Goal: Task Accomplishment & Management: Manage account settings

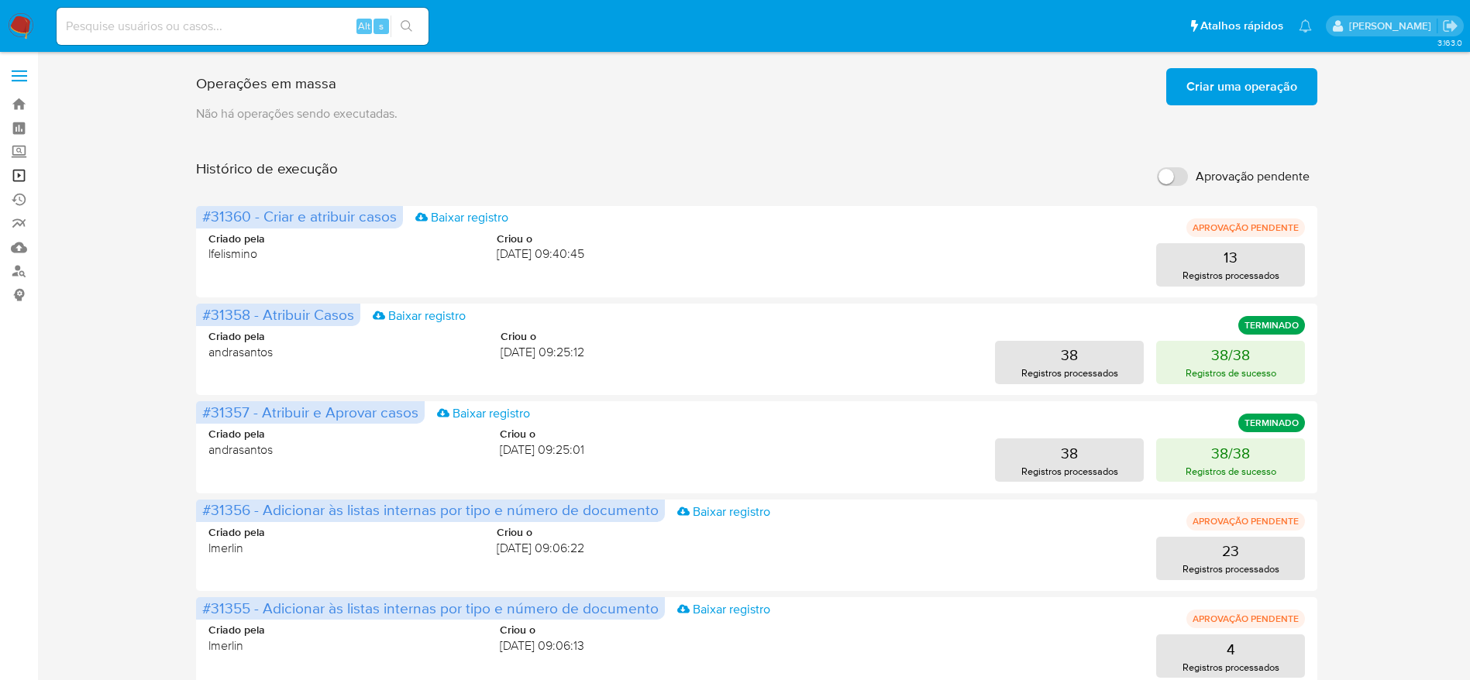
click at [23, 180] on link "Operações em massa" at bounding box center [92, 176] width 184 height 24
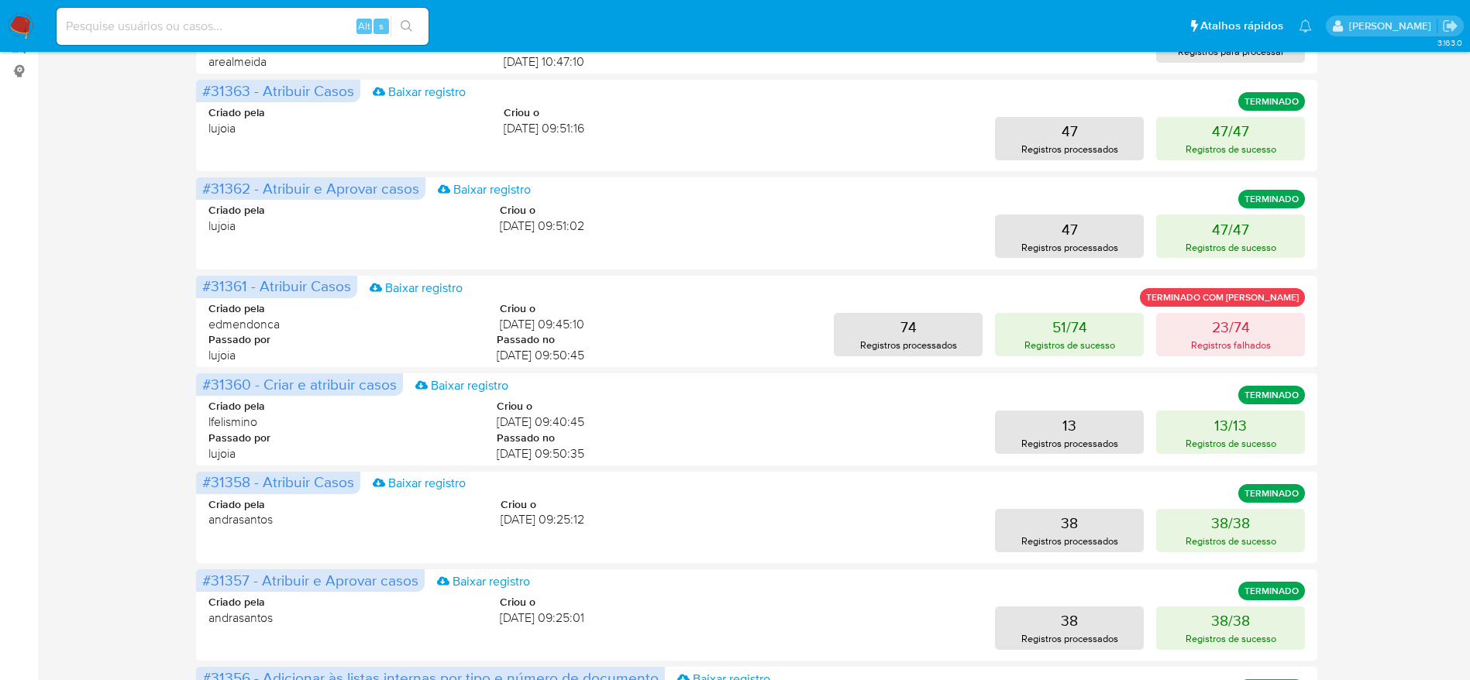
scroll to position [232, 0]
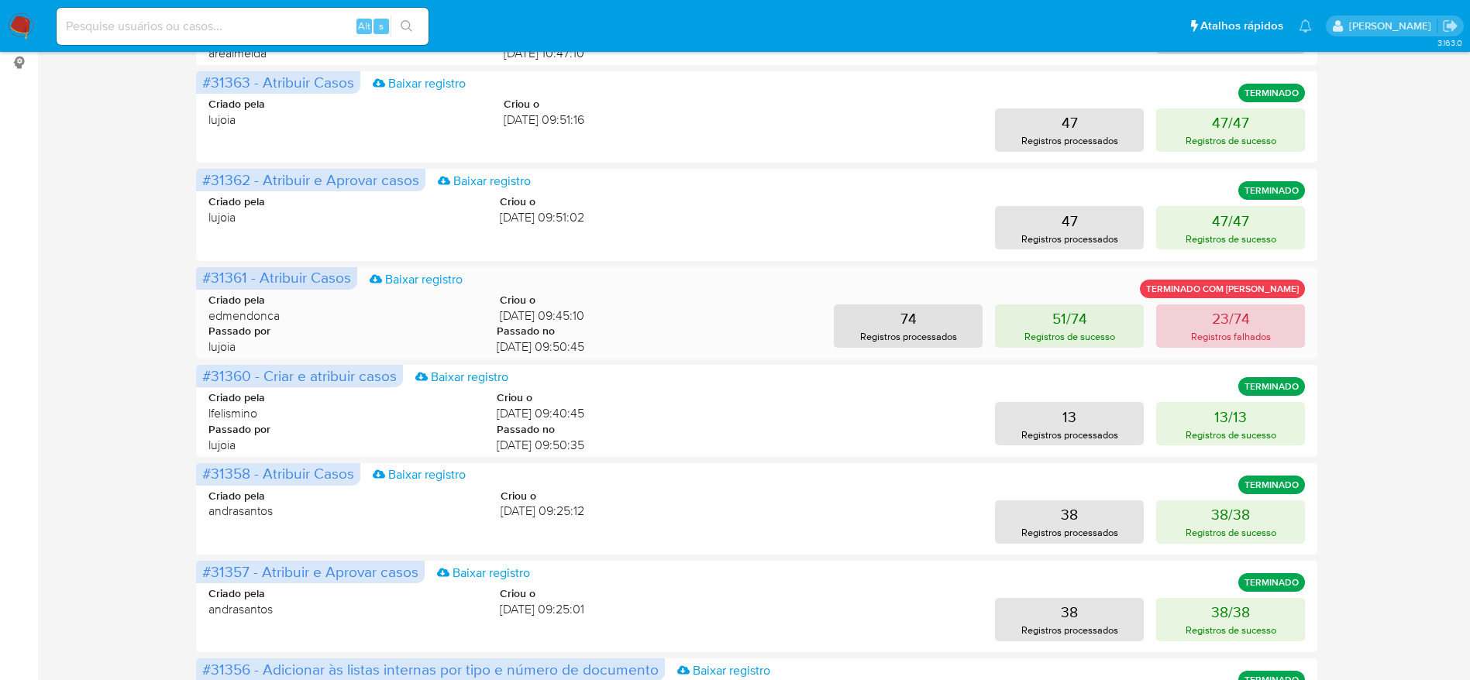
click at [1278, 320] on button "23/74 Registros falhados" at bounding box center [1230, 326] width 149 height 43
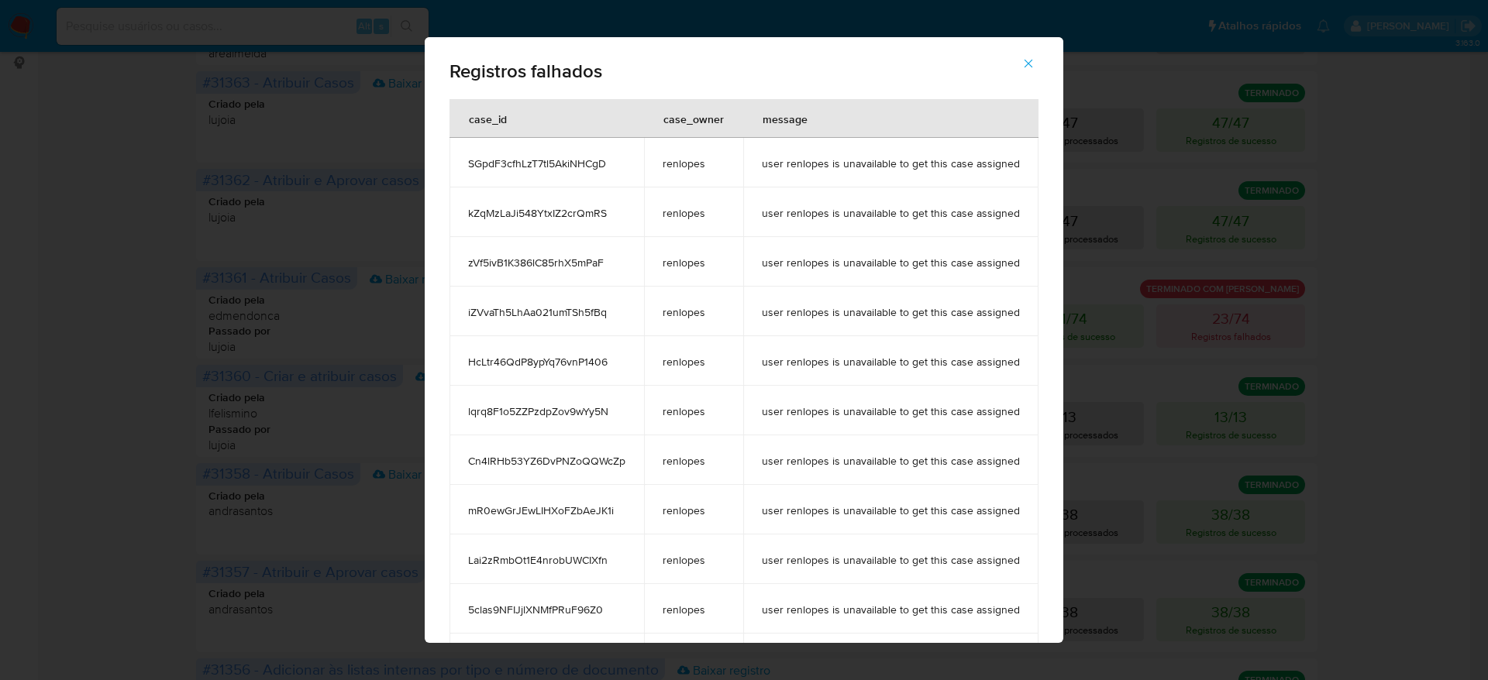
click at [1031, 71] on span "button" at bounding box center [1028, 63] width 14 height 34
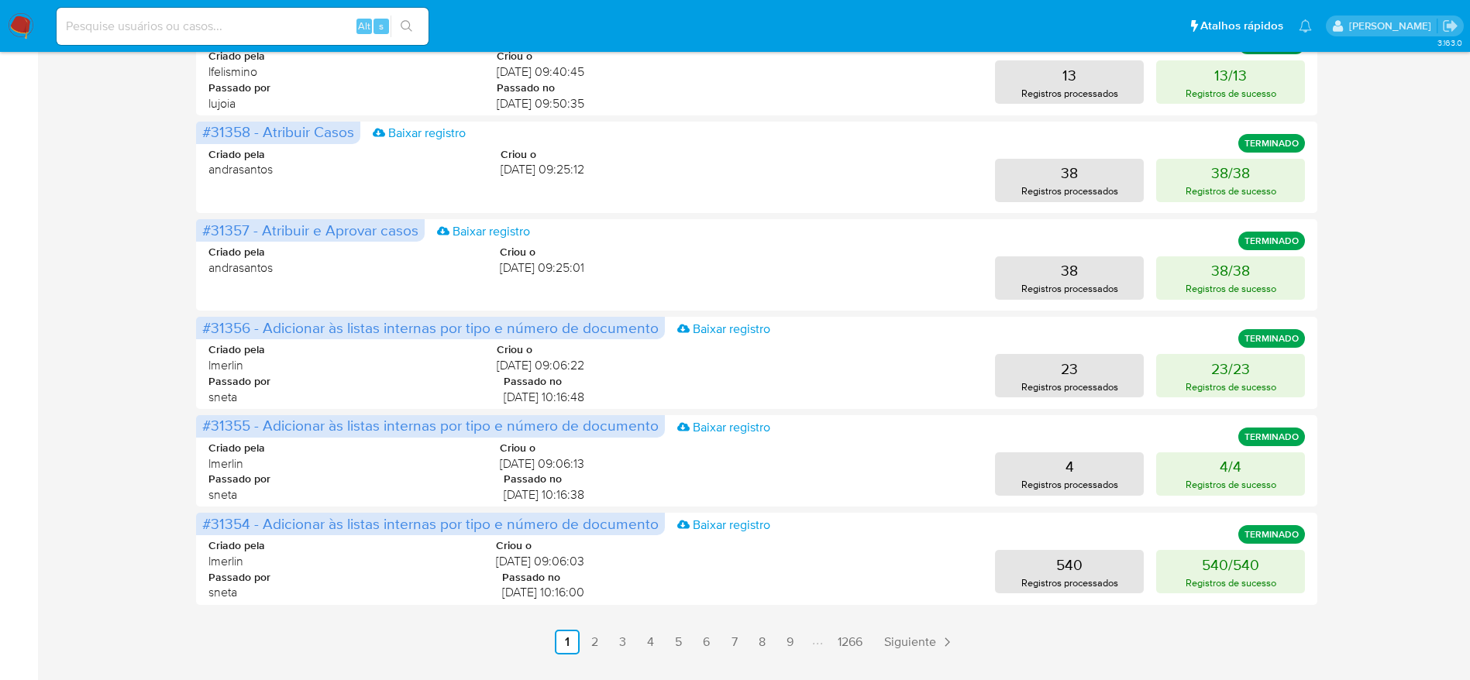
scroll to position [581, 0]
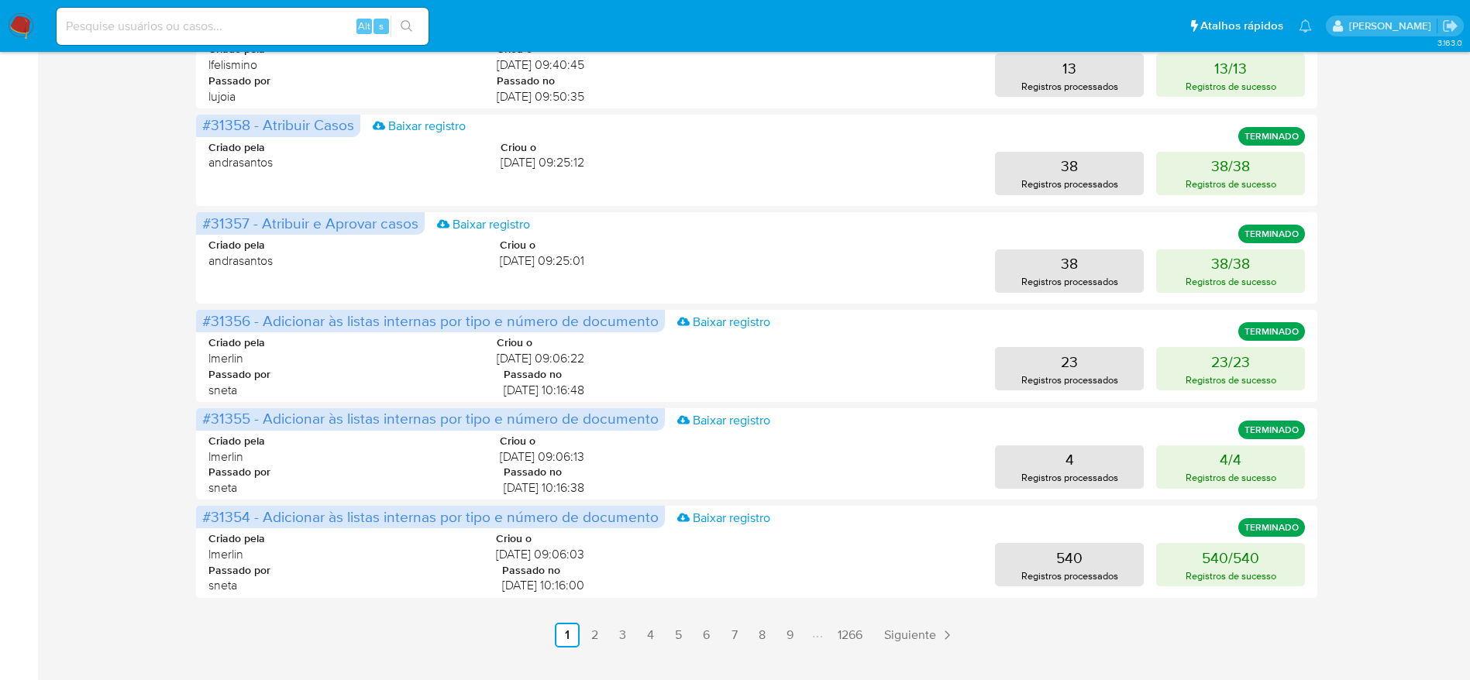
click at [591, 635] on link "2" at bounding box center [595, 635] width 25 height 25
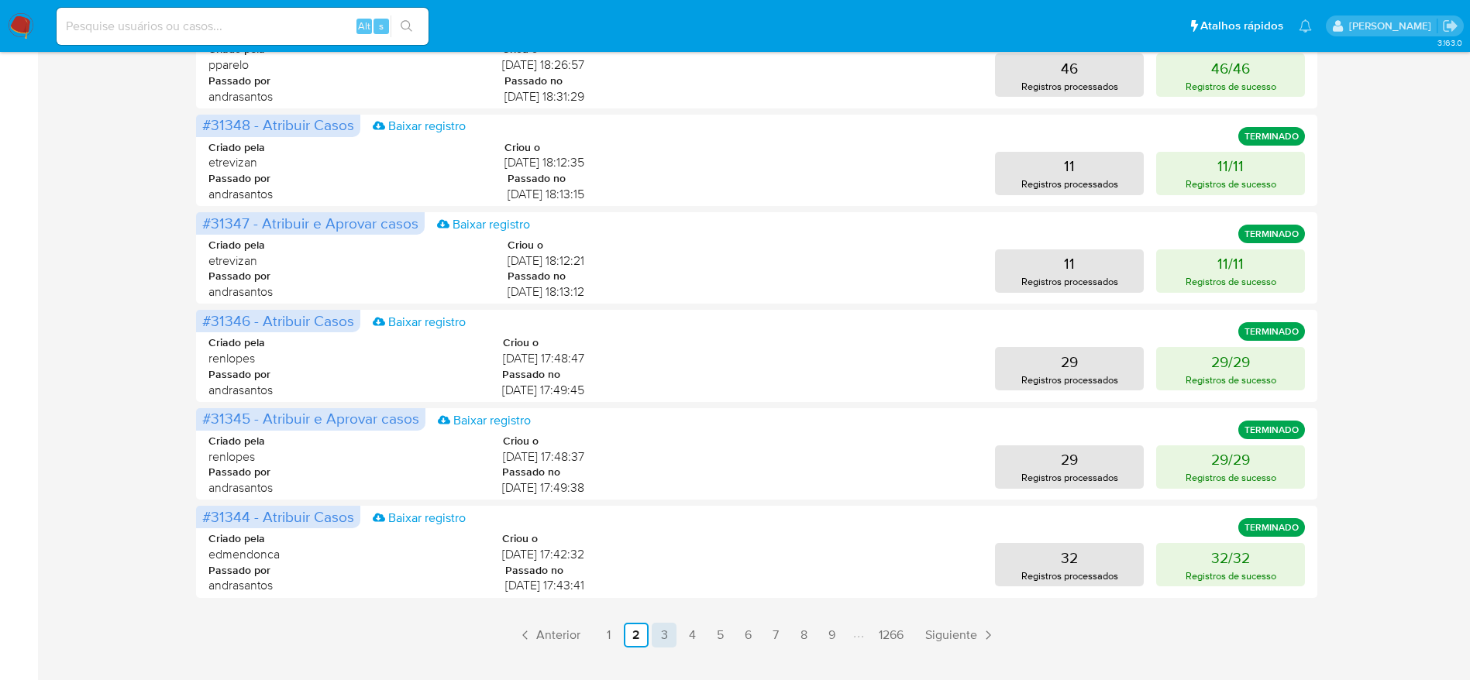
click at [672, 634] on link "3" at bounding box center [664, 635] width 25 height 25
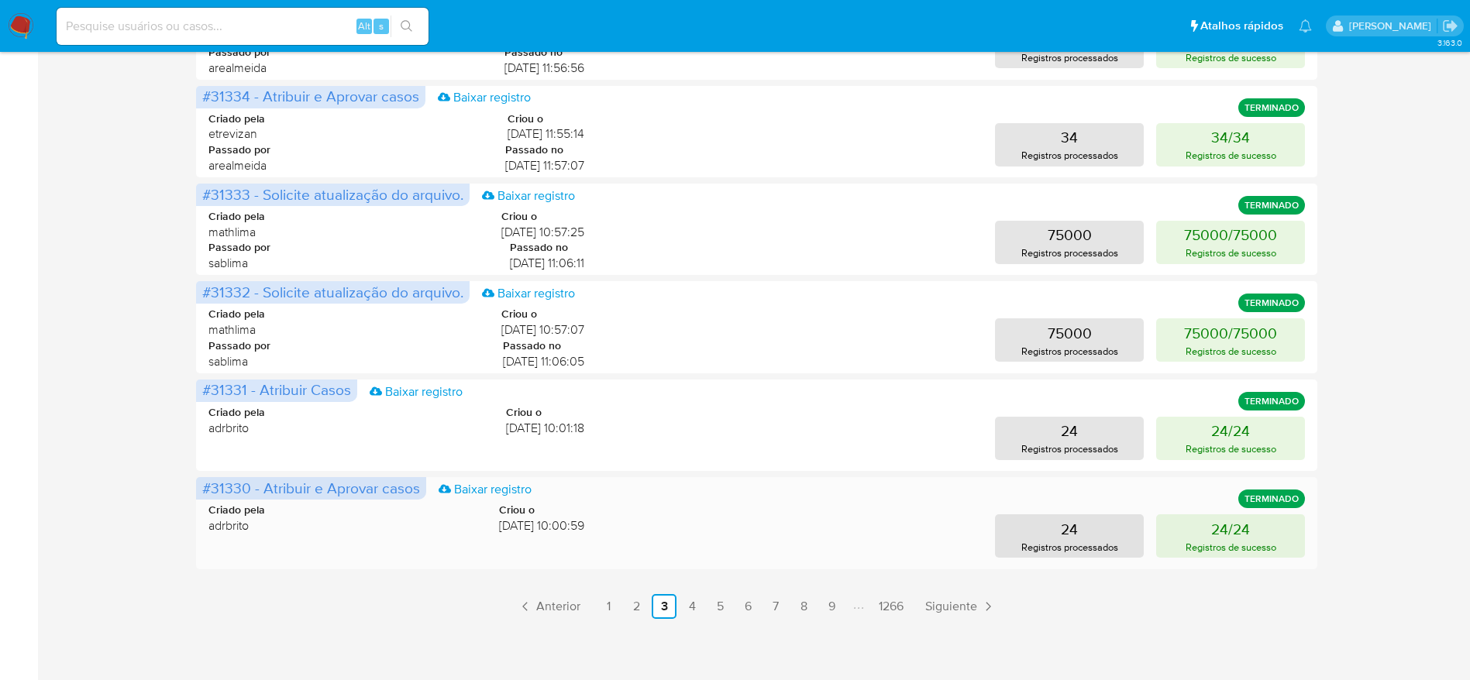
scroll to position [614, 0]
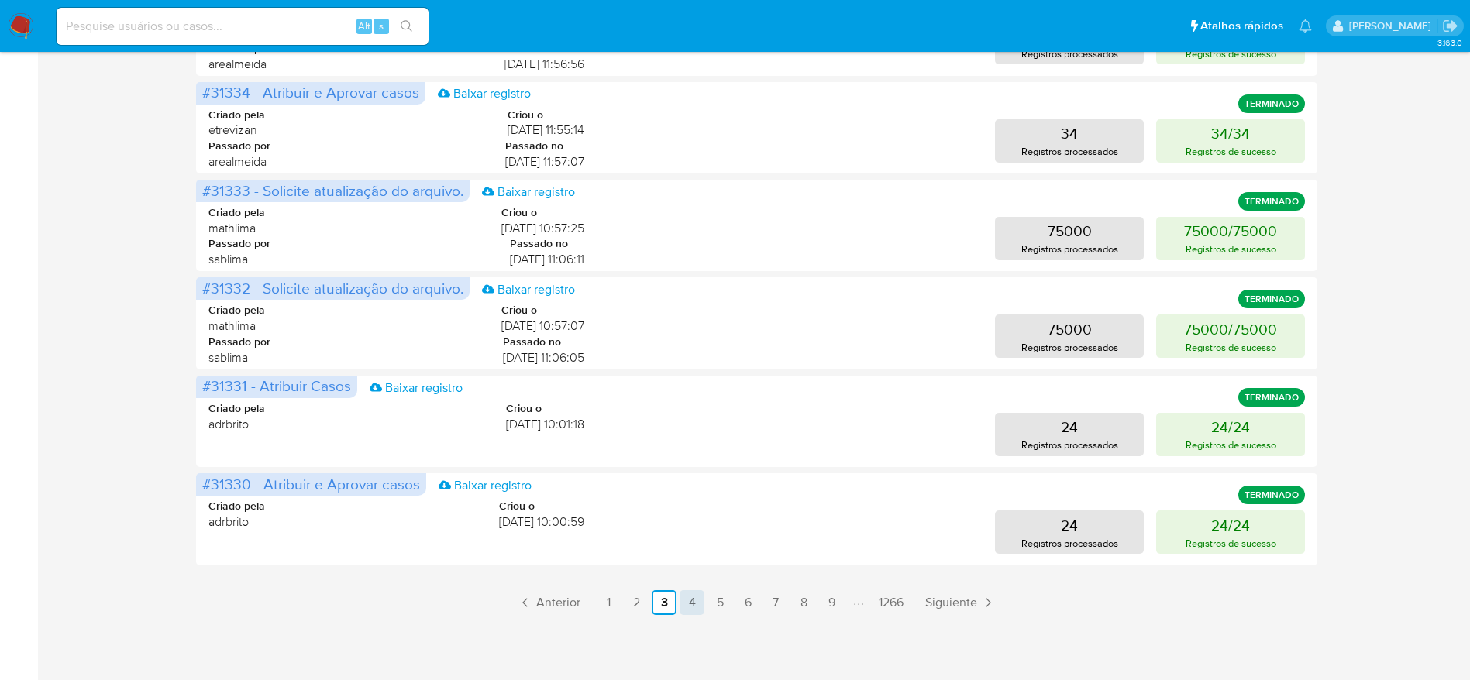
click at [692, 611] on link "4" at bounding box center [692, 603] width 25 height 25
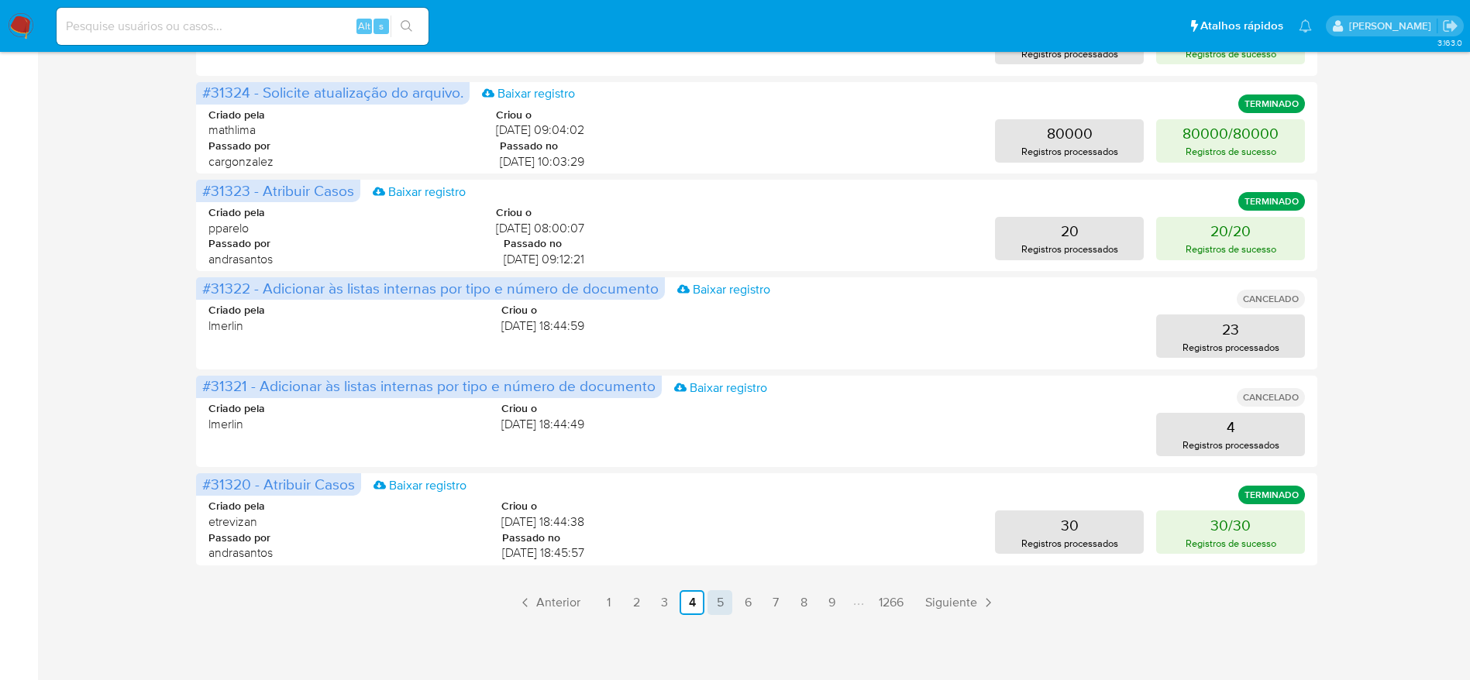
click at [726, 592] on link "5" at bounding box center [720, 603] width 25 height 25
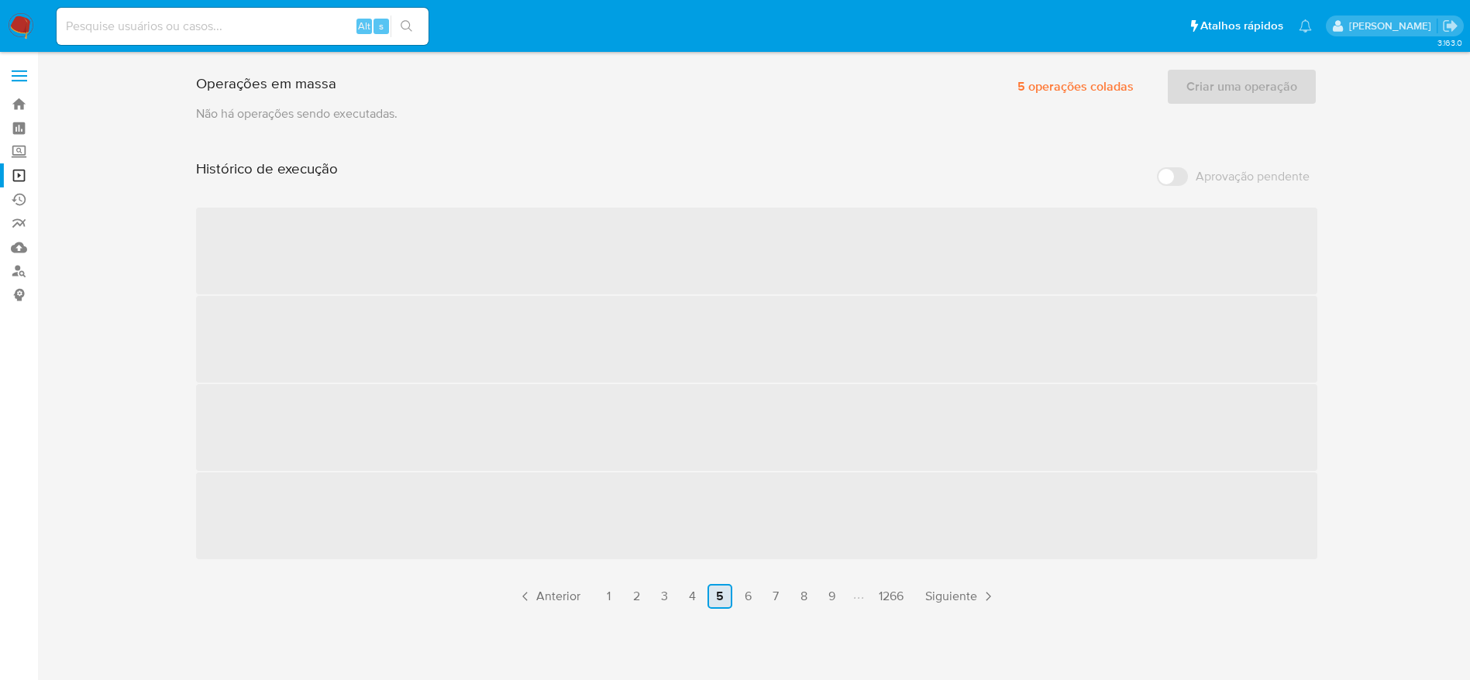
scroll to position [0, 0]
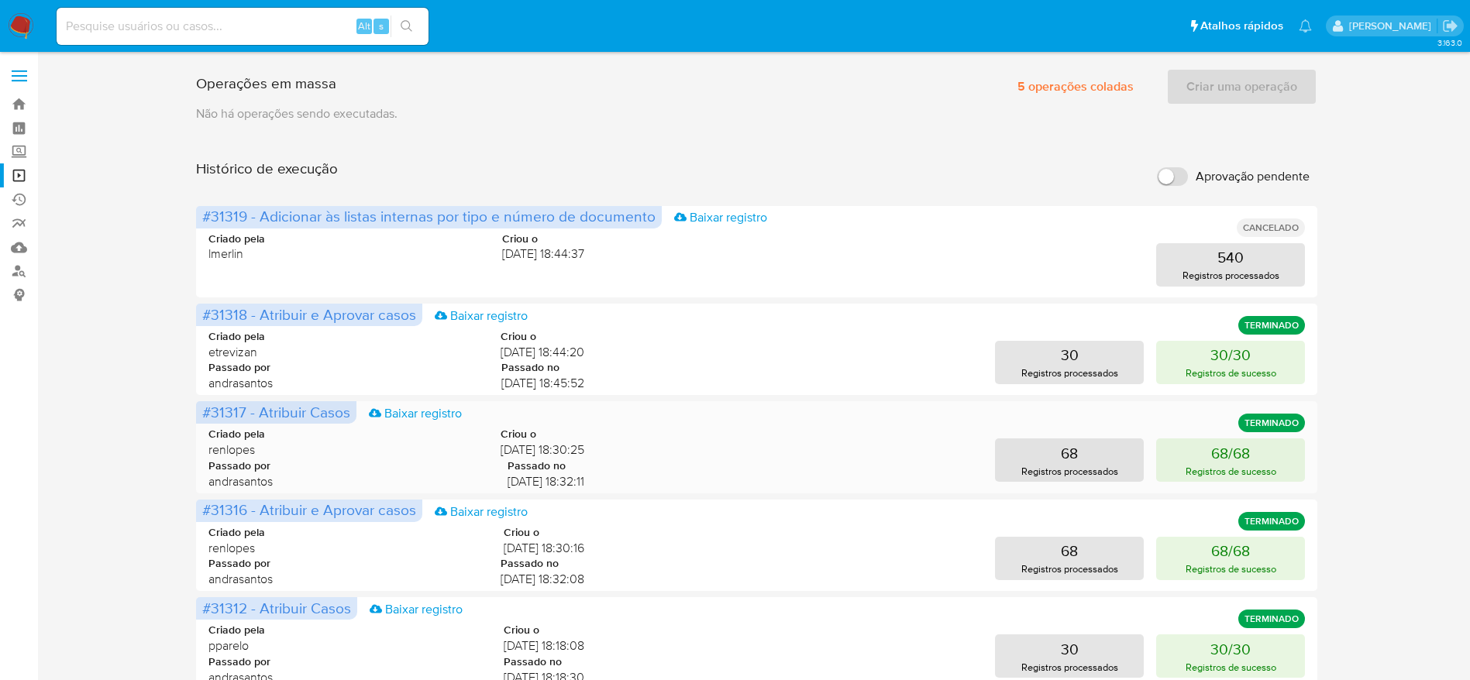
click at [227, 452] on span "renlopes" at bounding box center [236, 450] width 57 height 17
click at [13, 180] on link "Operações em massa" at bounding box center [92, 176] width 184 height 24
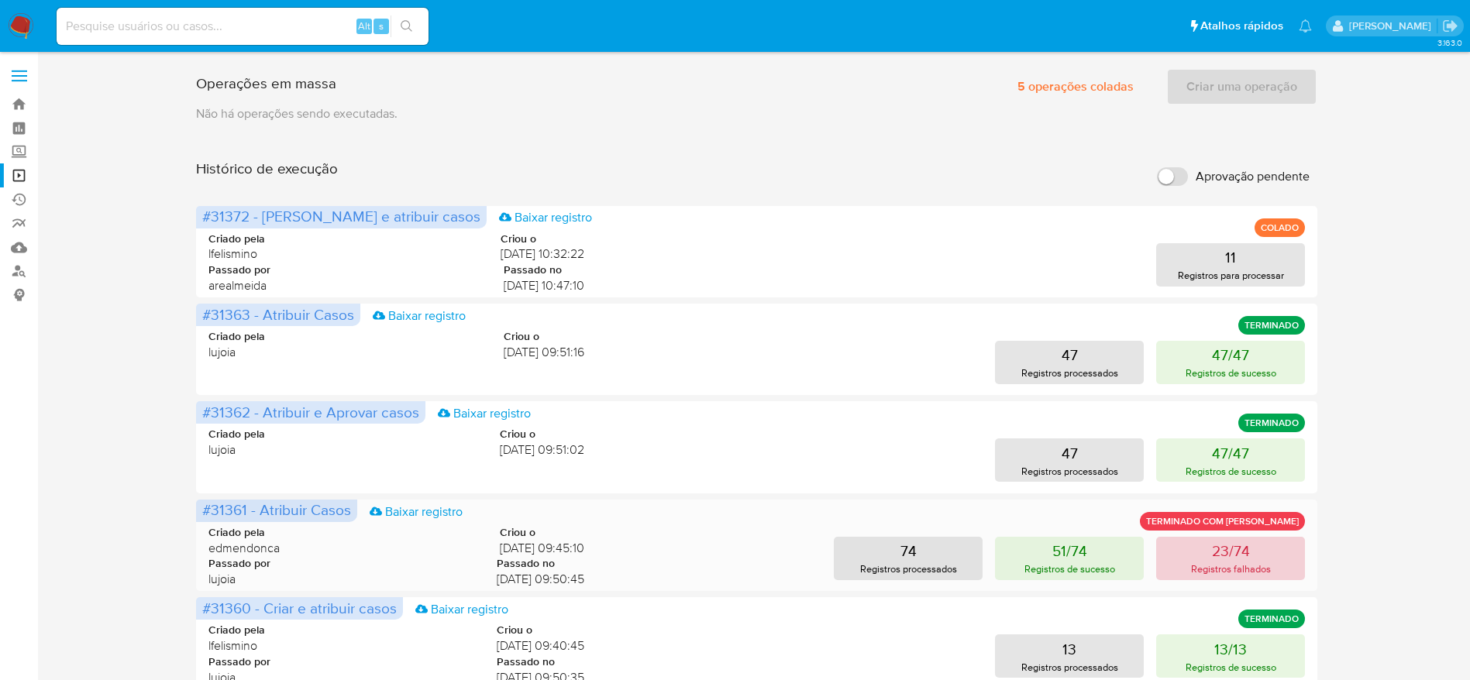
click at [1196, 560] on button "23/74 Registros falhados" at bounding box center [1230, 558] width 149 height 43
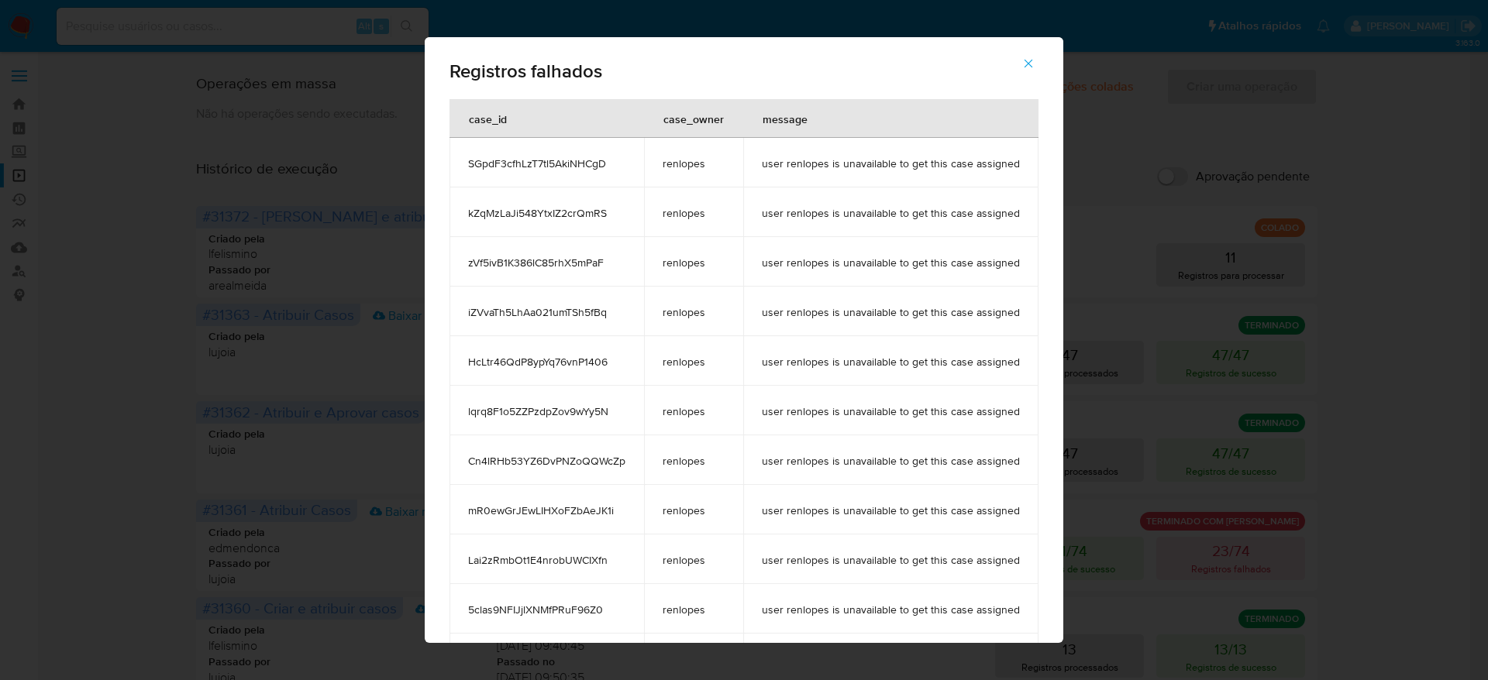
click at [1035, 63] on icon "button" at bounding box center [1028, 64] width 14 height 14
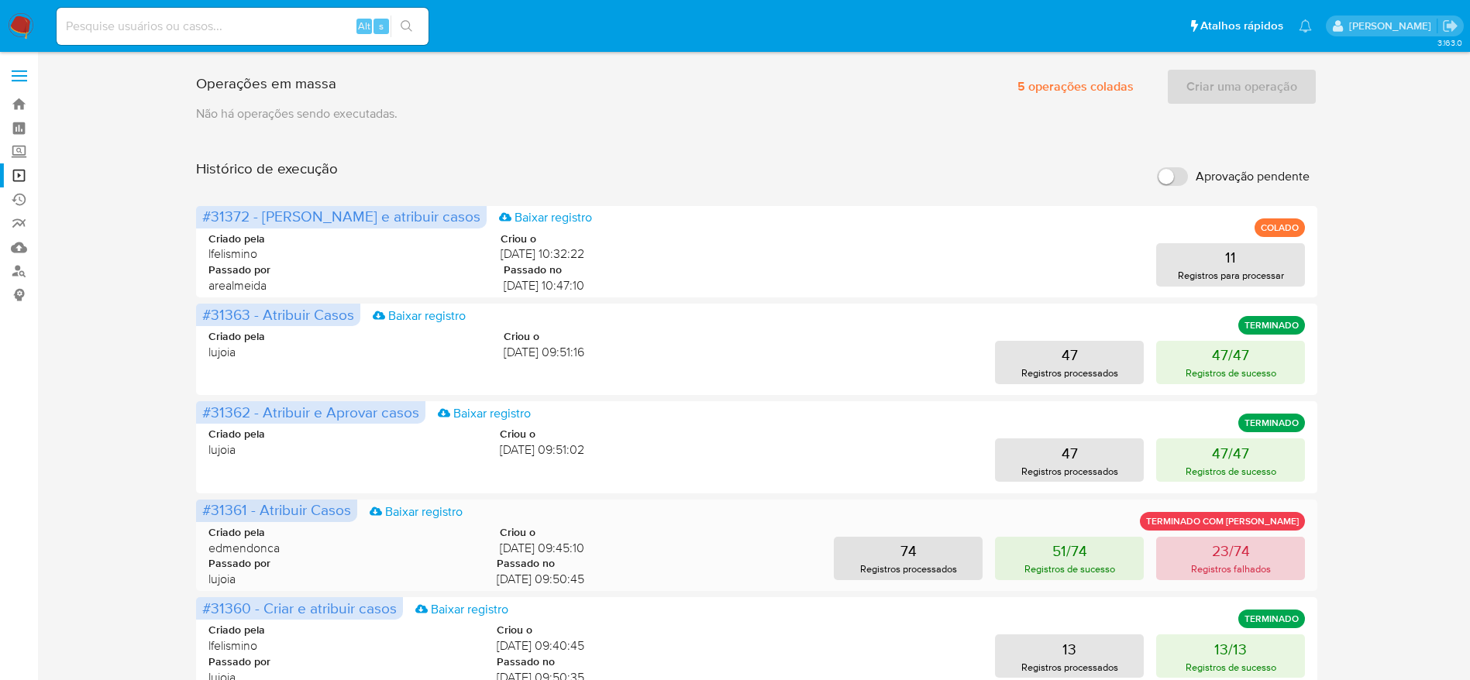
click at [1247, 553] on p "23/74" at bounding box center [1231, 551] width 38 height 22
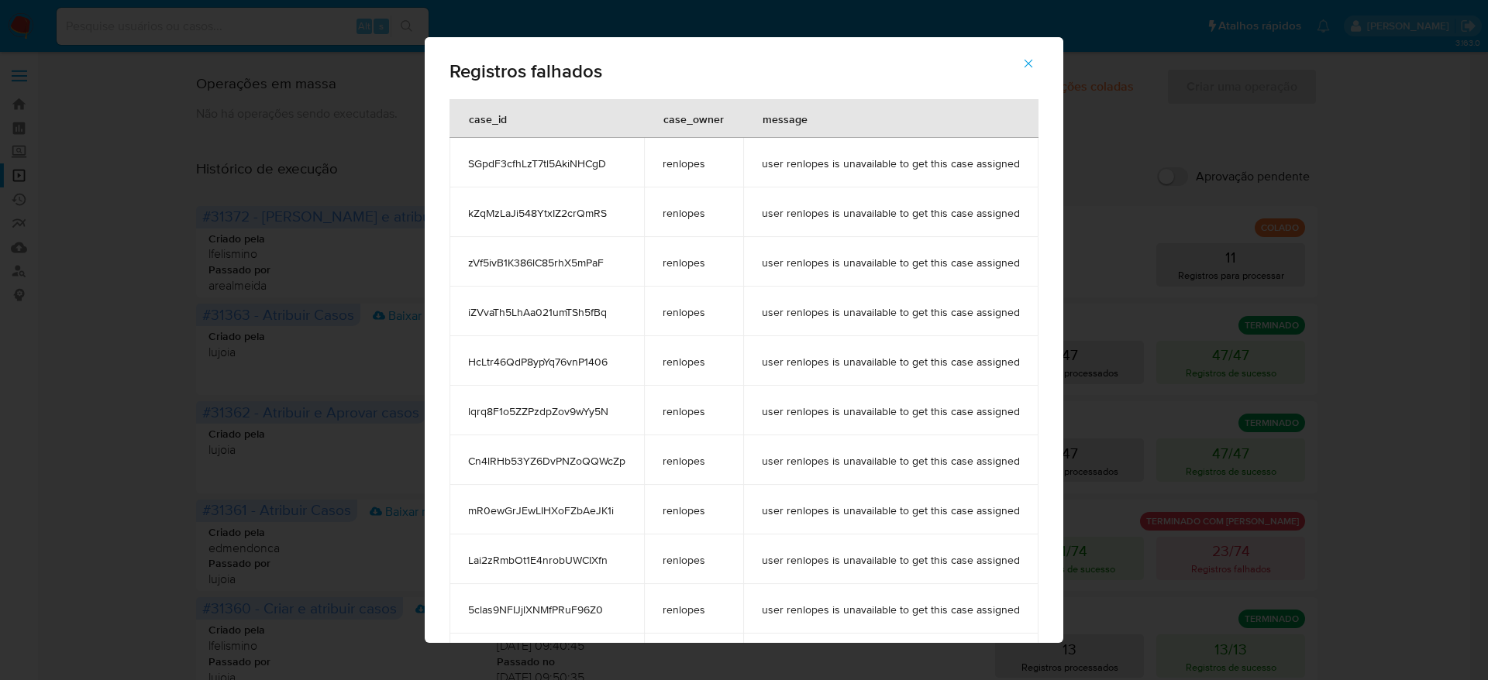
click at [549, 157] on span "SGpdF3cfhLzT7tl5AkiNHCgD" at bounding box center [546, 164] width 157 height 14
click at [890, 319] on span "user renlopes is unavailable to get this case assigned" at bounding box center [891, 312] width 258 height 14
click at [1033, 62] on icon "button" at bounding box center [1029, 64] width 9 height 9
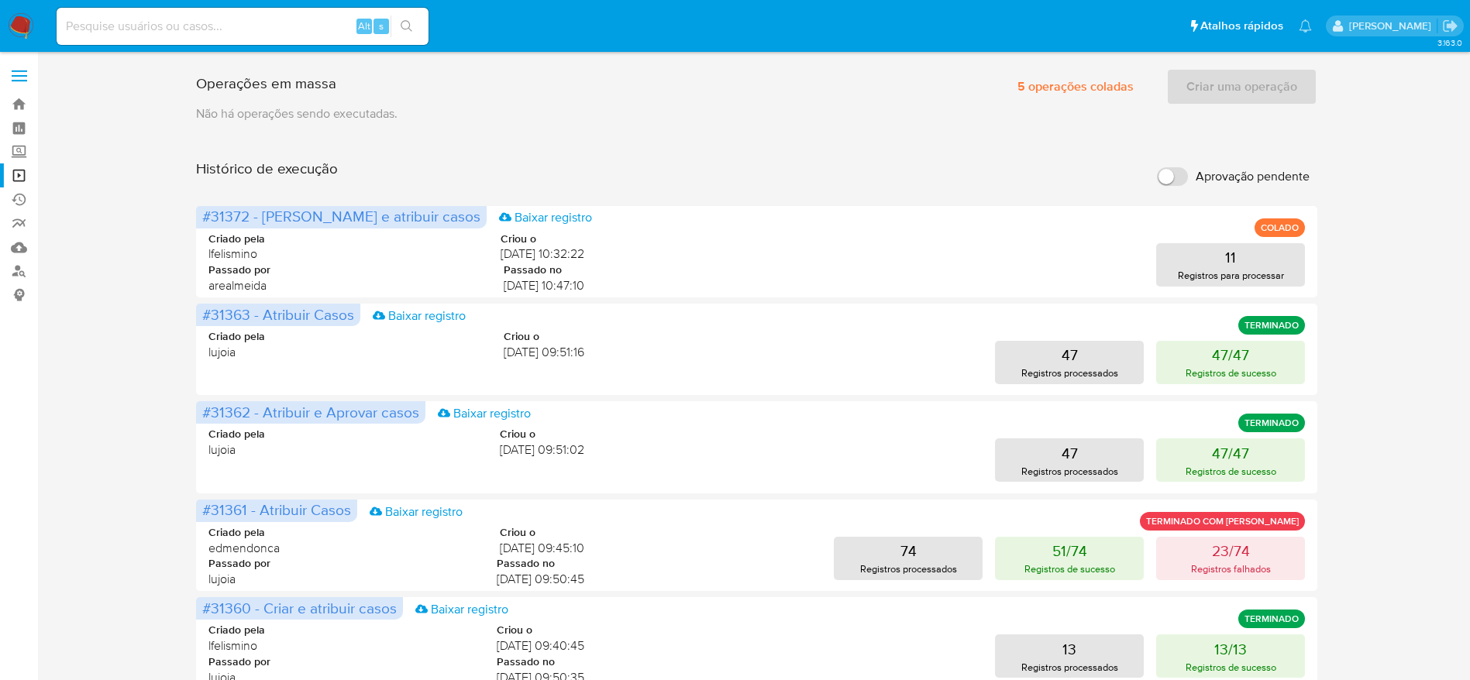
click at [315, 26] on input at bounding box center [243, 26] width 372 height 20
paste input "renatolopes1005@gmail.com"
type input "renatolopes1005@gmail.com"
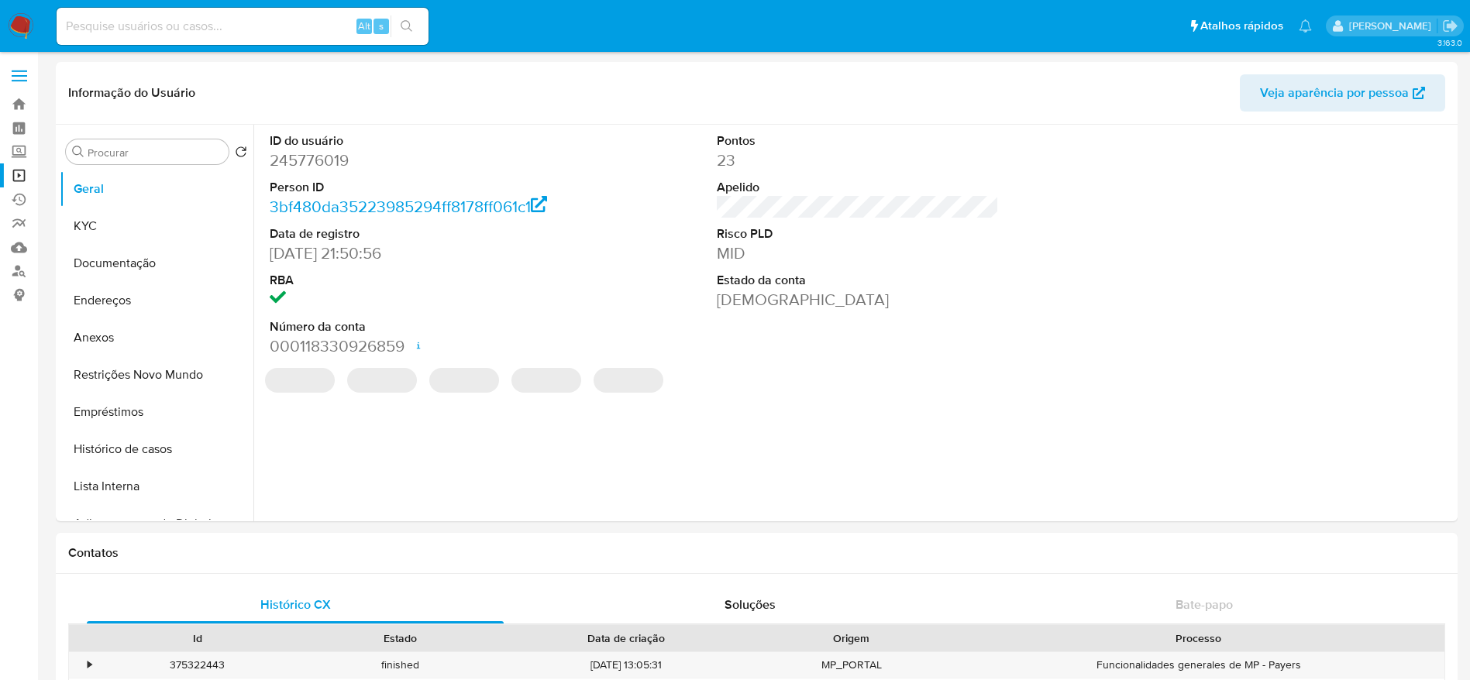
select select "10"
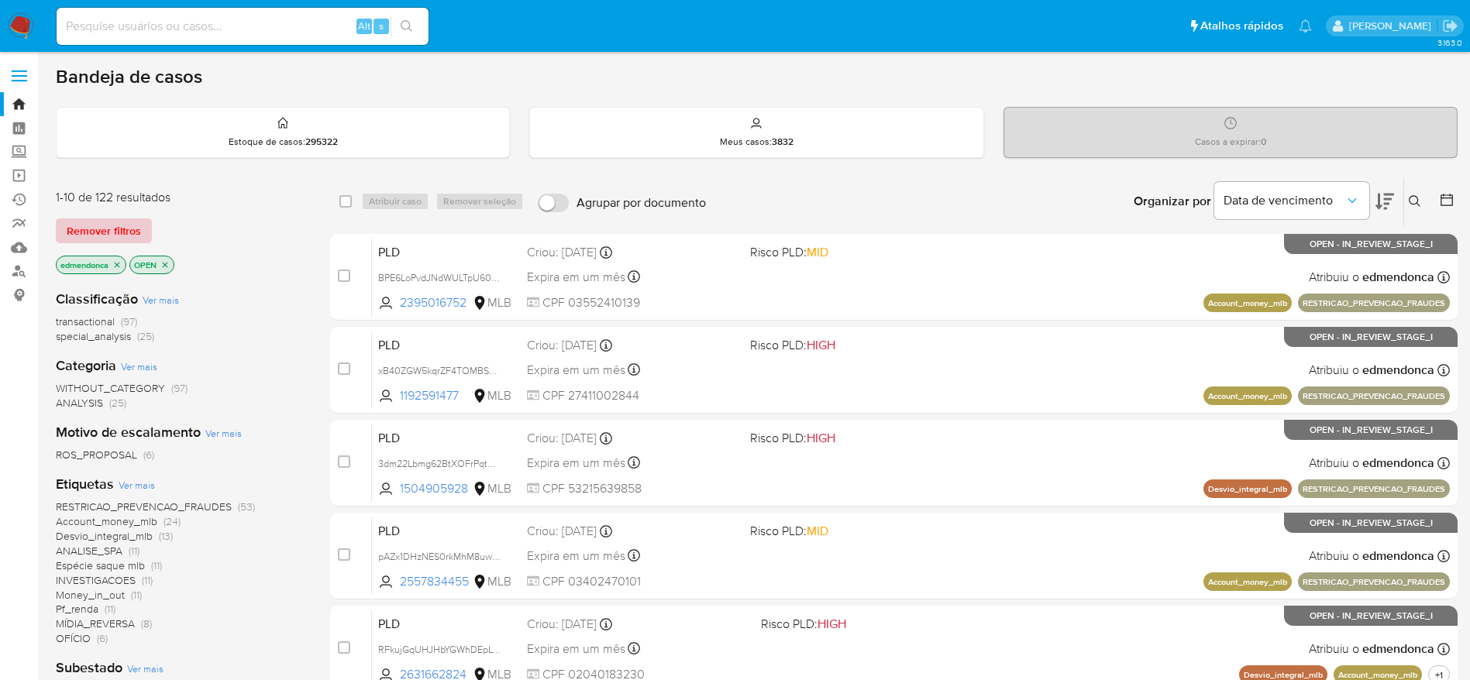
click at [129, 221] on span "Remover filtros" at bounding box center [104, 231] width 74 height 22
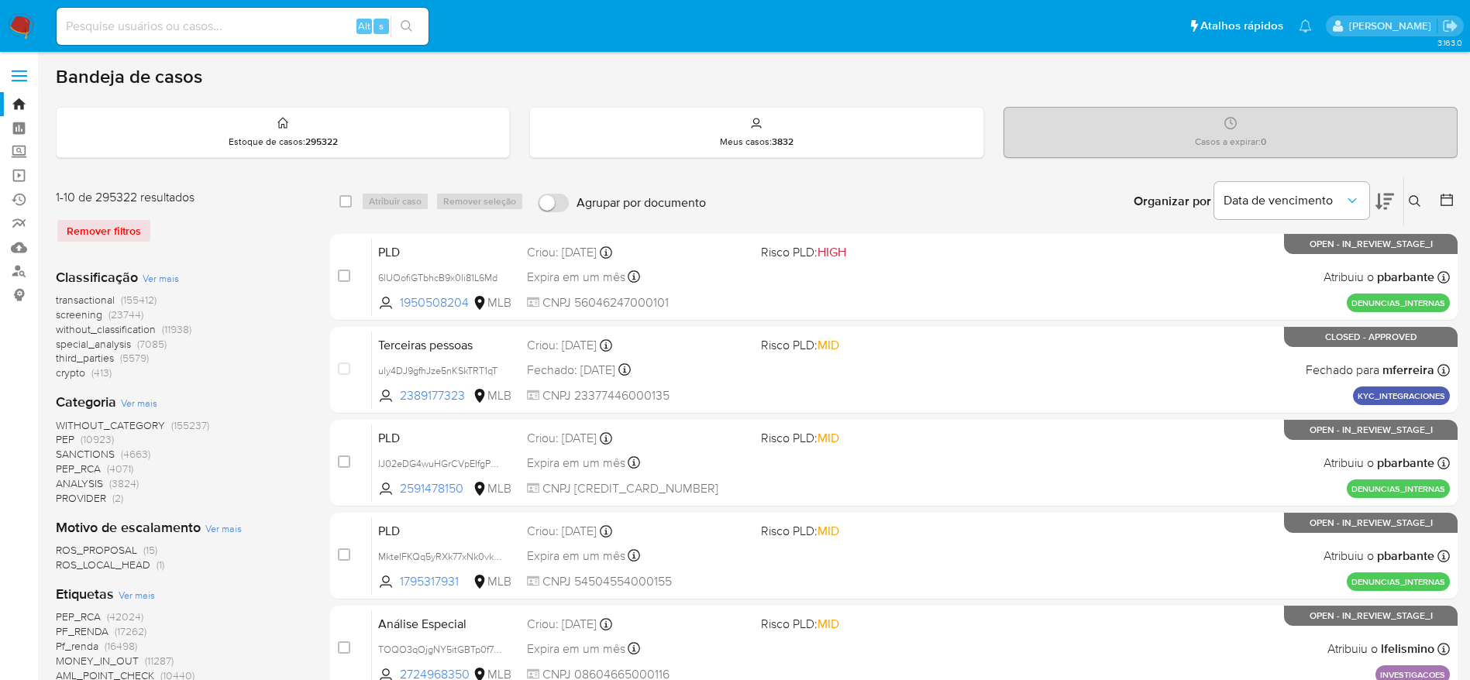
click at [1421, 199] on icon at bounding box center [1415, 201] width 12 height 12
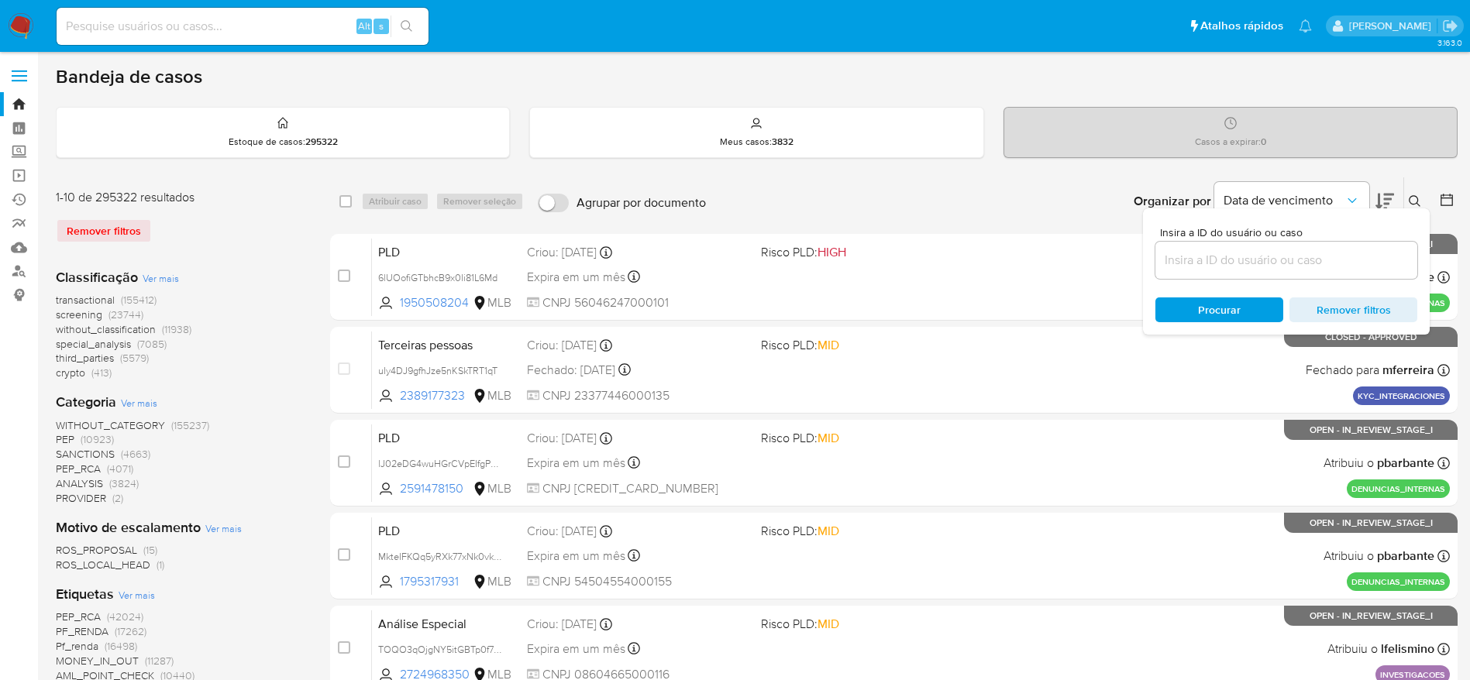
click at [1373, 261] on input at bounding box center [1287, 260] width 262 height 20
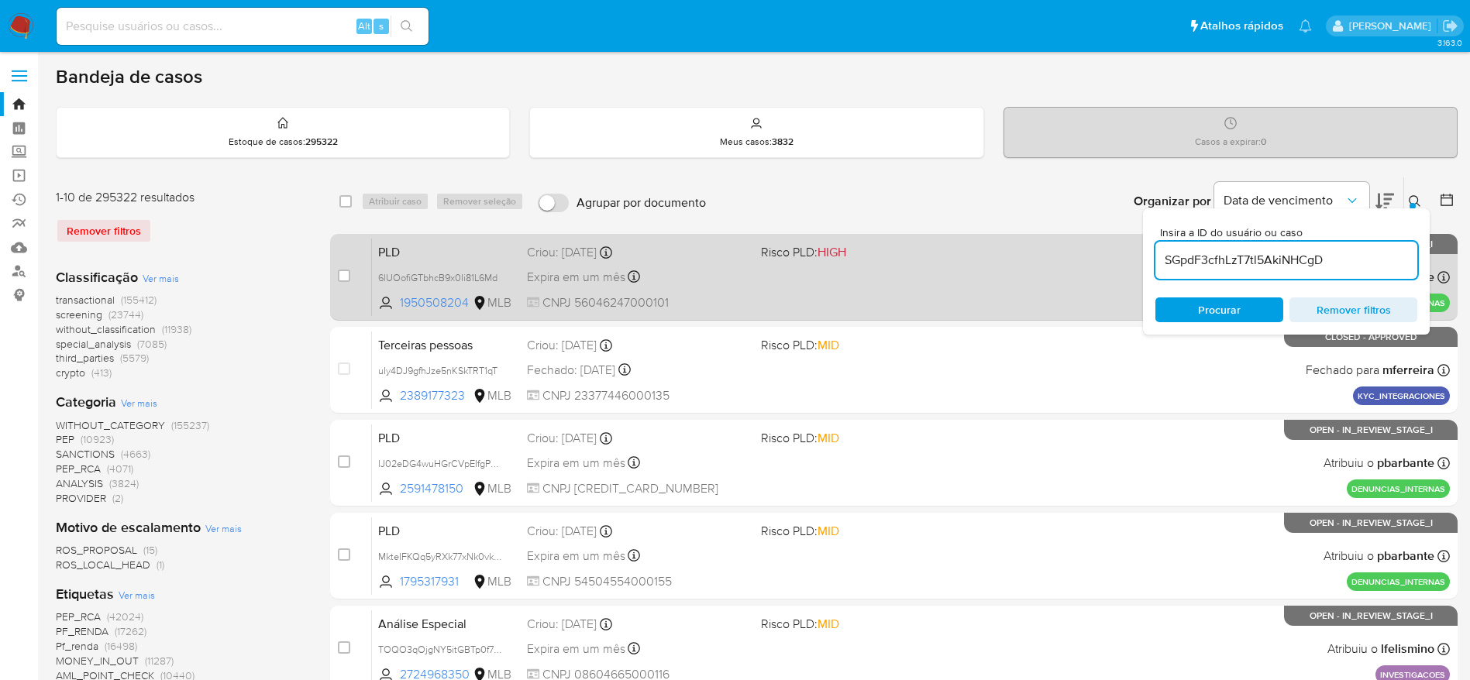
type input "SGpdF3cfhLzT7tl5AkiNHCgD"
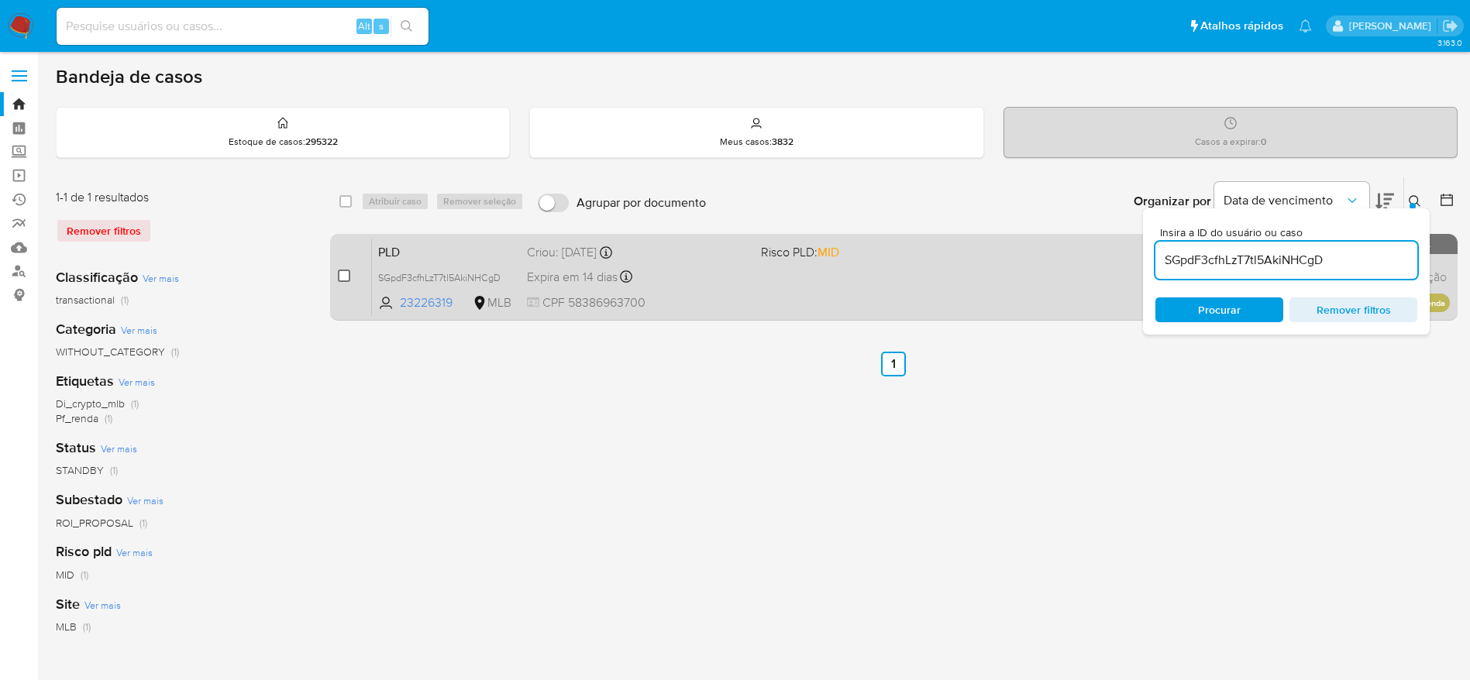
click at [350, 275] on input "checkbox" at bounding box center [344, 276] width 12 height 12
checkbox input "true"
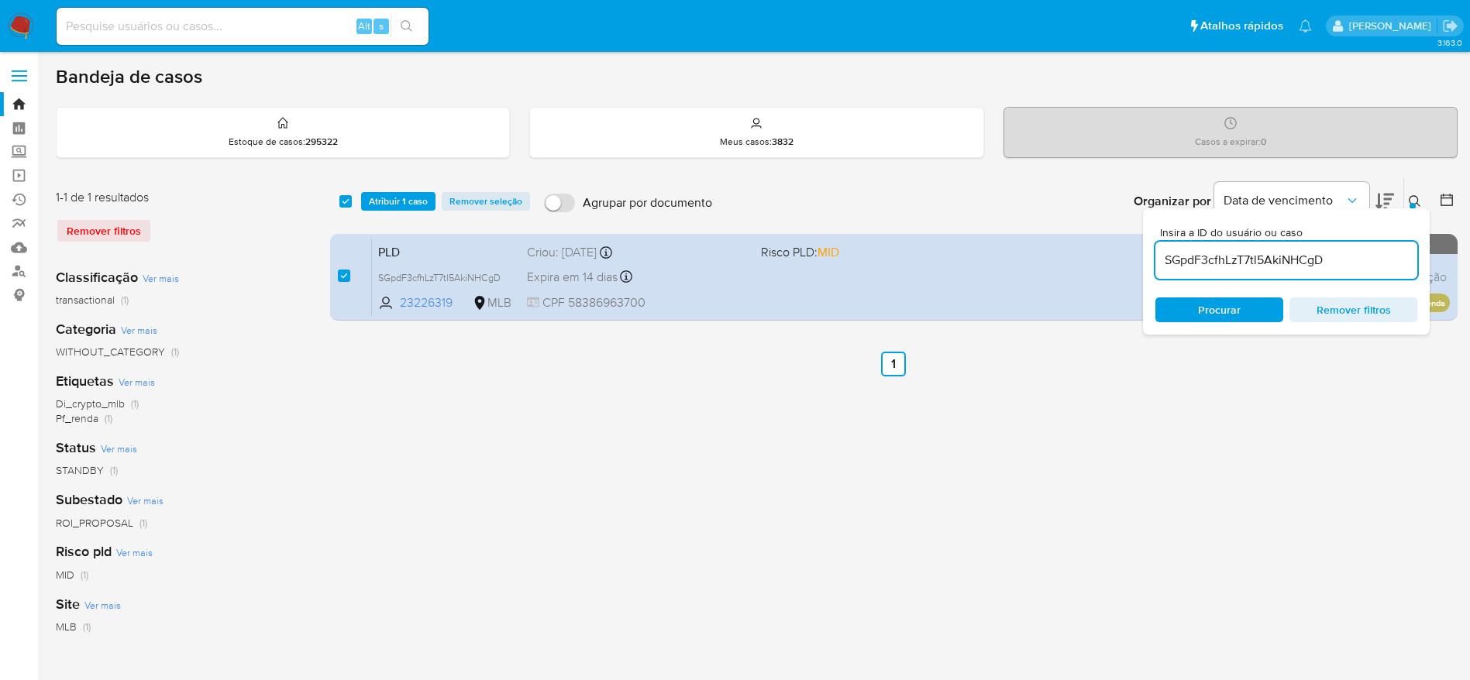
click at [414, 211] on div "select-all-cases-checkbox Atribuir 1 caso Remover seleção Agrupar por documento…" at bounding box center [894, 201] width 1128 height 48
click at [410, 200] on span "Atribuir 1 caso" at bounding box center [398, 201] width 59 height 15
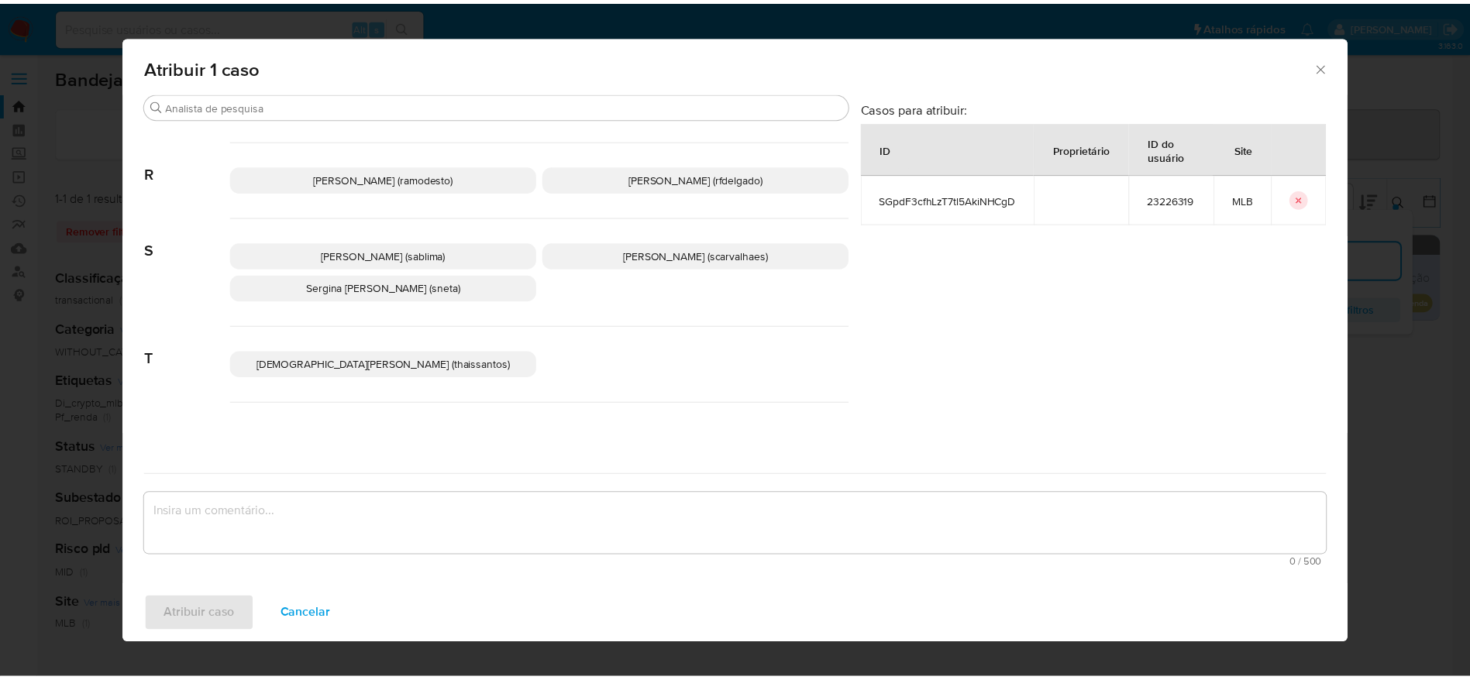
scroll to position [1255, 0]
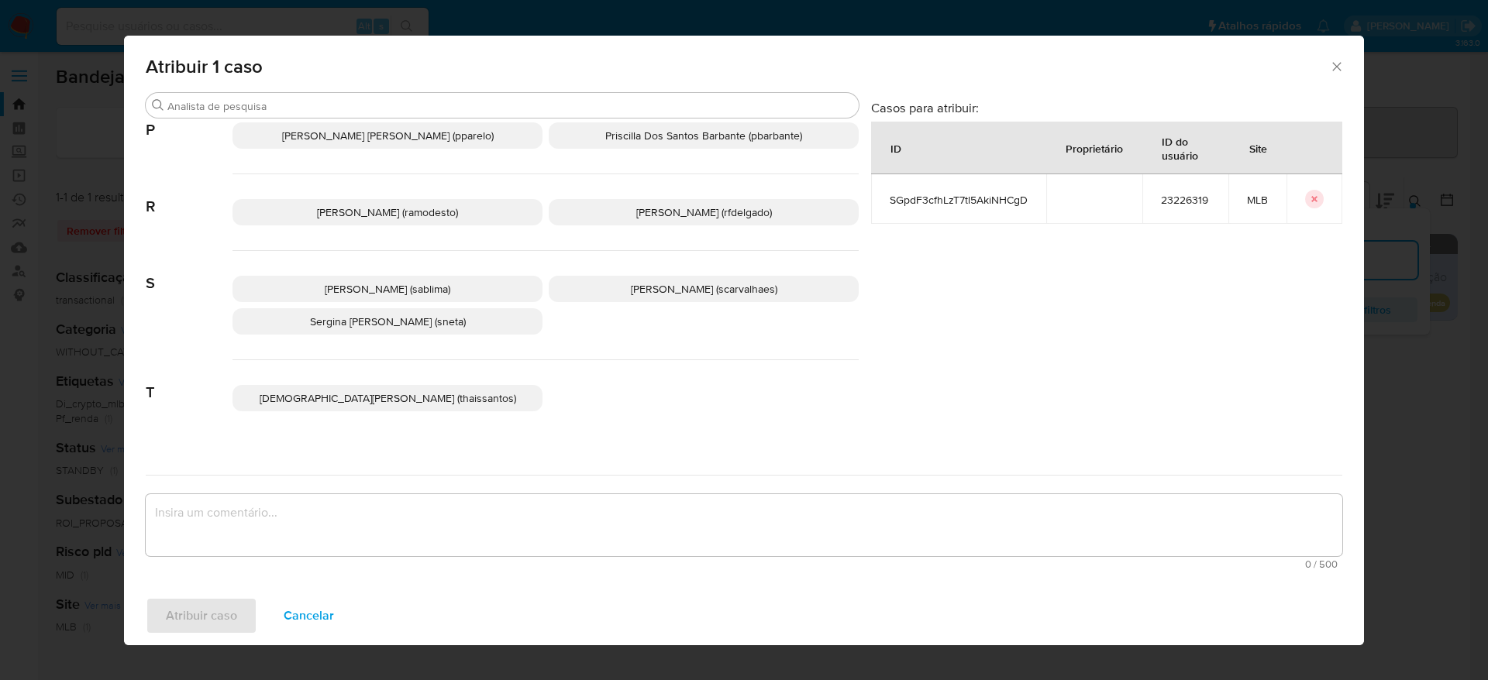
click at [1343, 66] on icon "Fechar a janela" at bounding box center [1336, 66] width 15 height 15
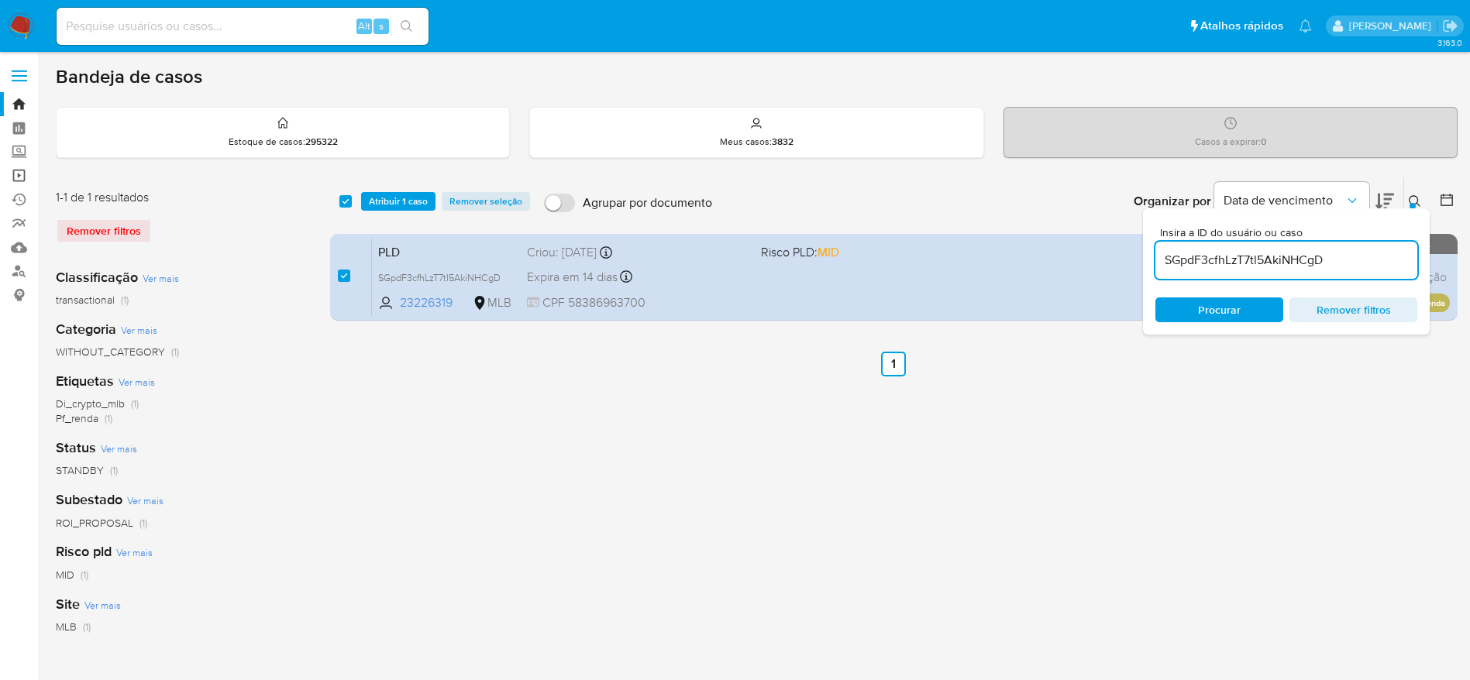
click at [23, 176] on link "Operações em massa" at bounding box center [92, 176] width 184 height 24
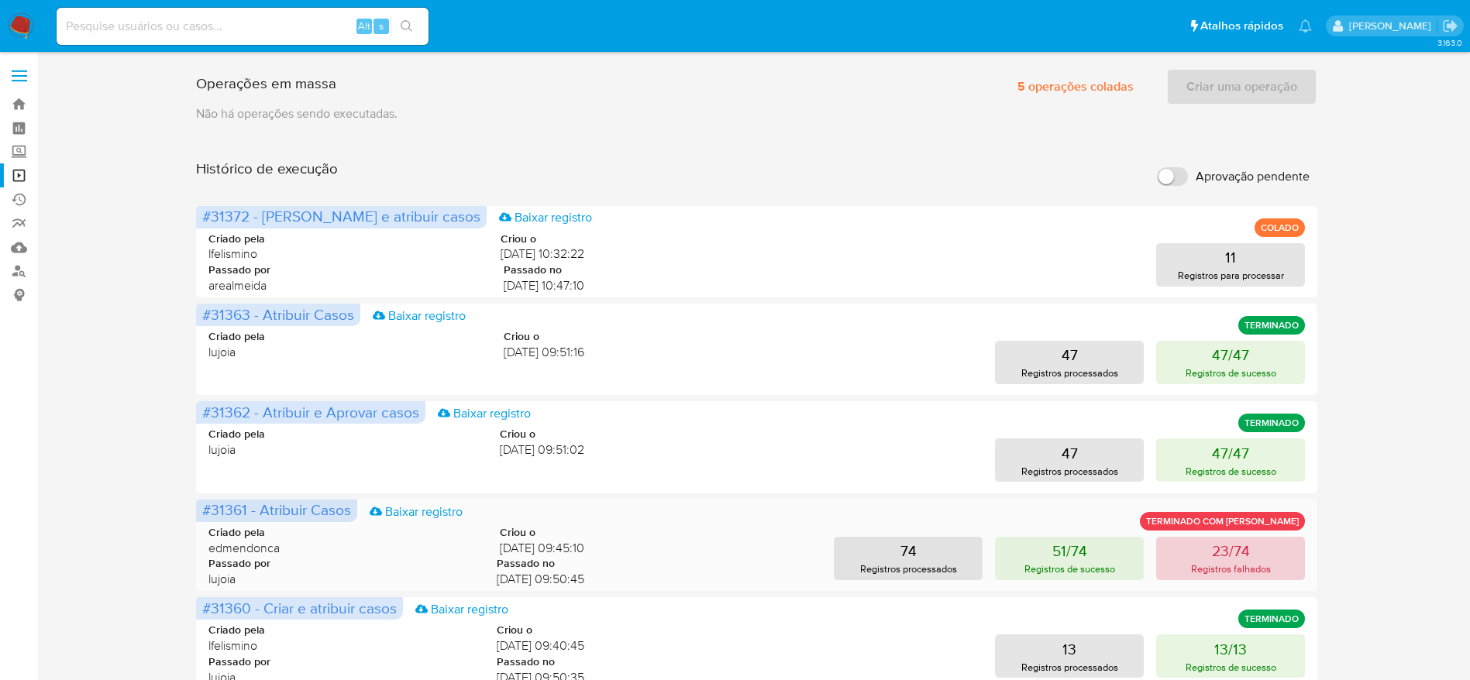
click at [1238, 572] on p "Registros falhados" at bounding box center [1231, 569] width 80 height 15
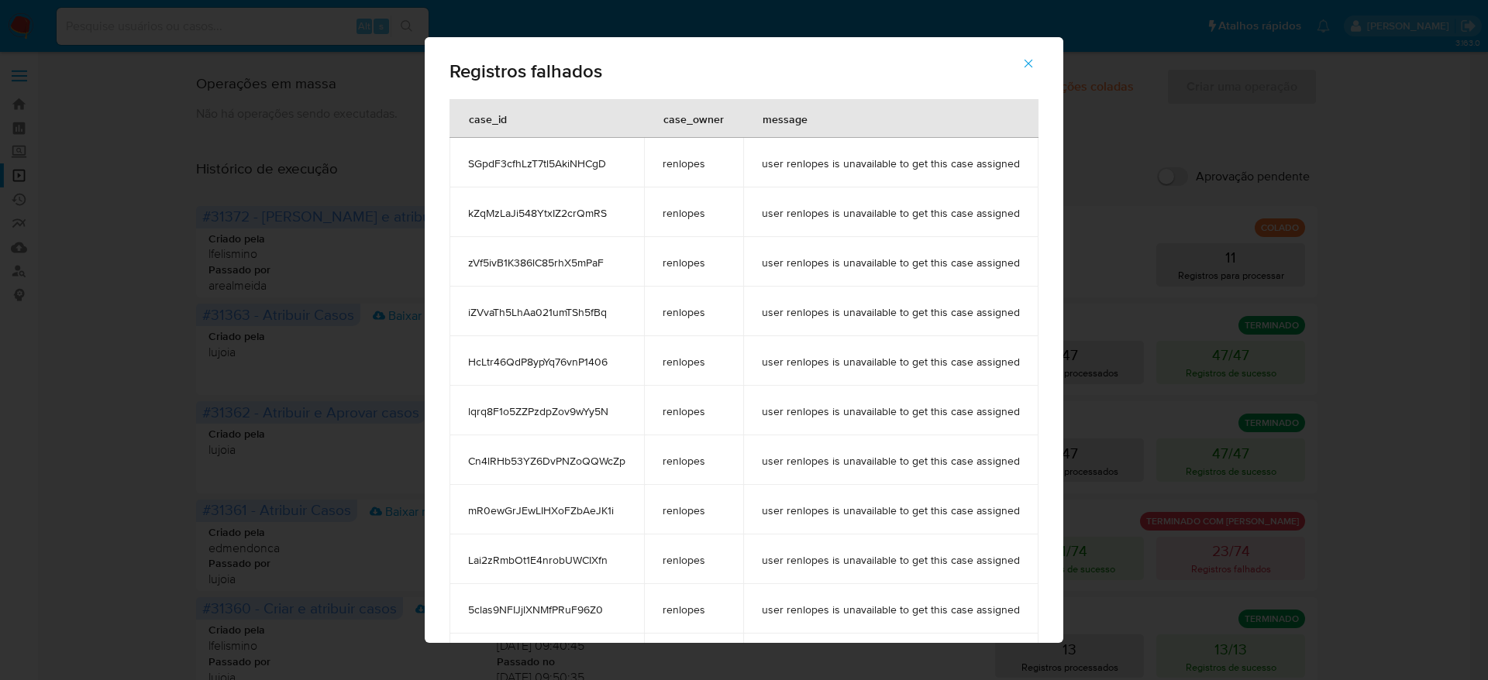
click at [143, 336] on div "Registros falhados case_id case_owner message SGpdF3cfhLzT7tl5AkiNHCgD renlopes…" at bounding box center [744, 340] width 1488 height 680
click at [514, 141] on td "SGpdF3cfhLzT7tl5AkiNHCgD" at bounding box center [546, 163] width 195 height 50
click at [522, 160] on span "SGpdF3cfhLzT7tl5AkiNHCgD" at bounding box center [546, 164] width 157 height 14
click at [1033, 59] on icon "button" at bounding box center [1028, 64] width 14 height 14
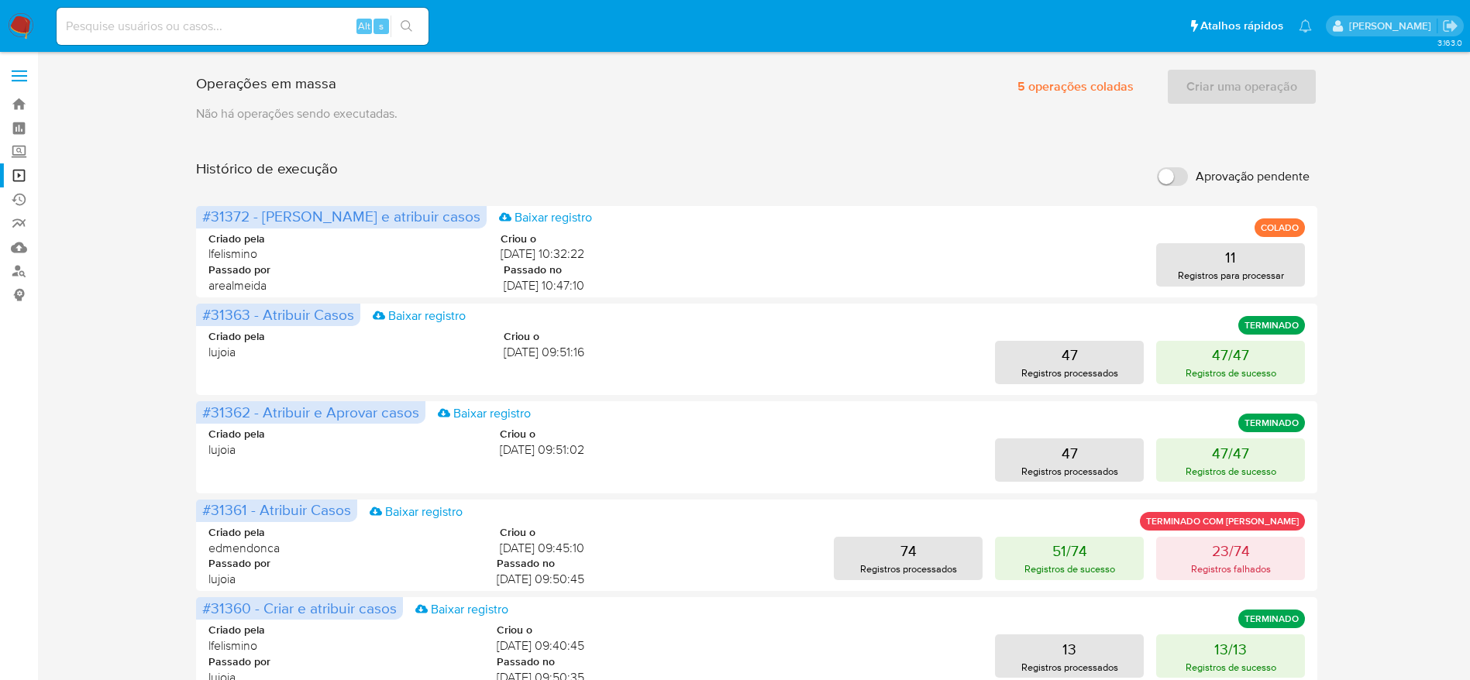
click at [81, 229] on div "Operações em massa 5 operações coladas Criar uma operação Só pode haver no máxi…" at bounding box center [757, 645] width 1402 height 1167
click at [23, 23] on img at bounding box center [21, 26] width 26 height 26
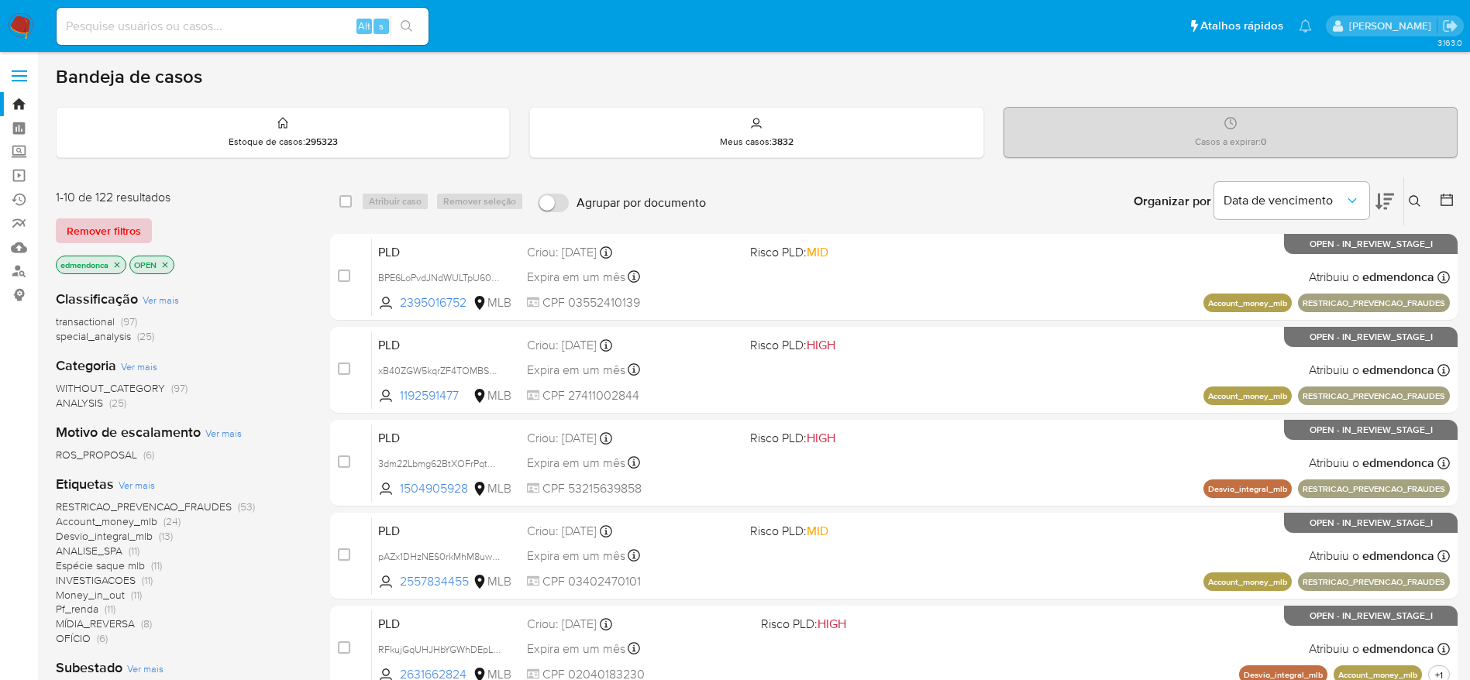
click at [125, 230] on span "Remover filtros" at bounding box center [104, 231] width 74 height 22
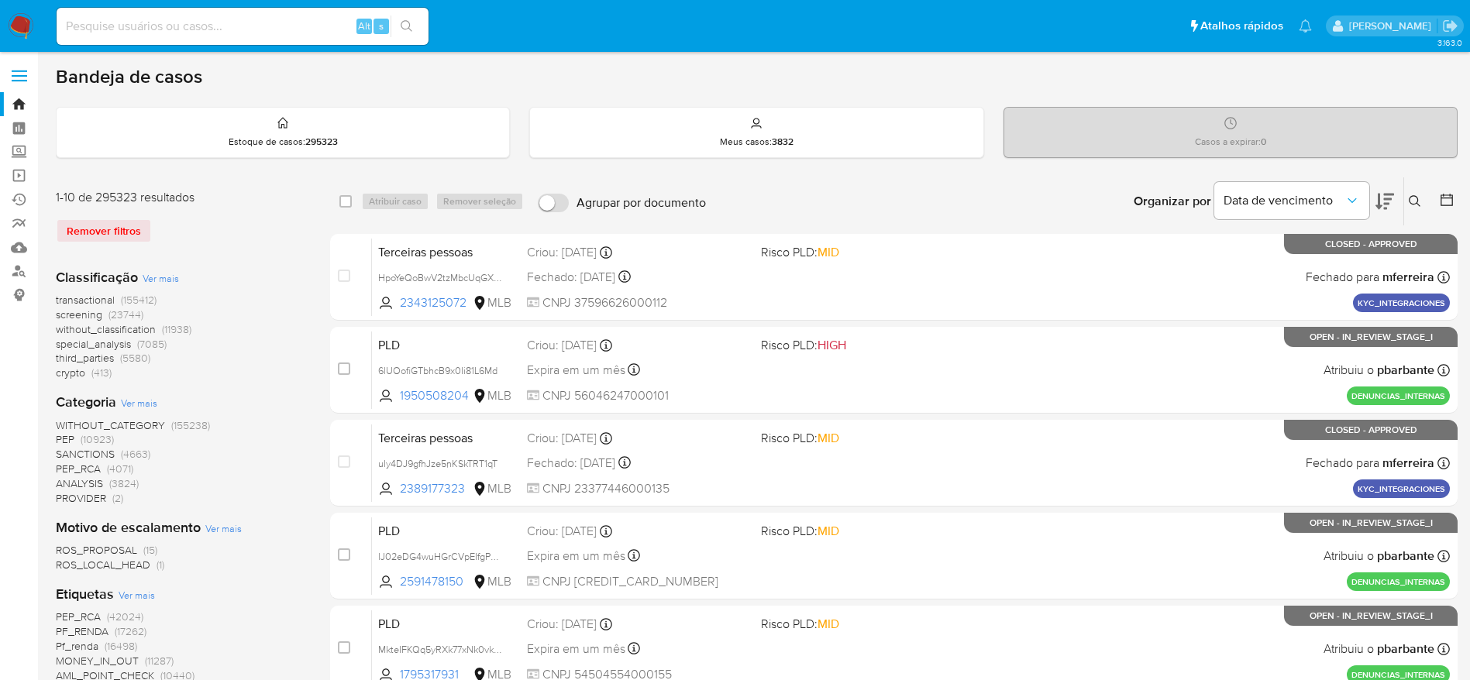
click at [1418, 205] on icon at bounding box center [1415, 201] width 12 height 12
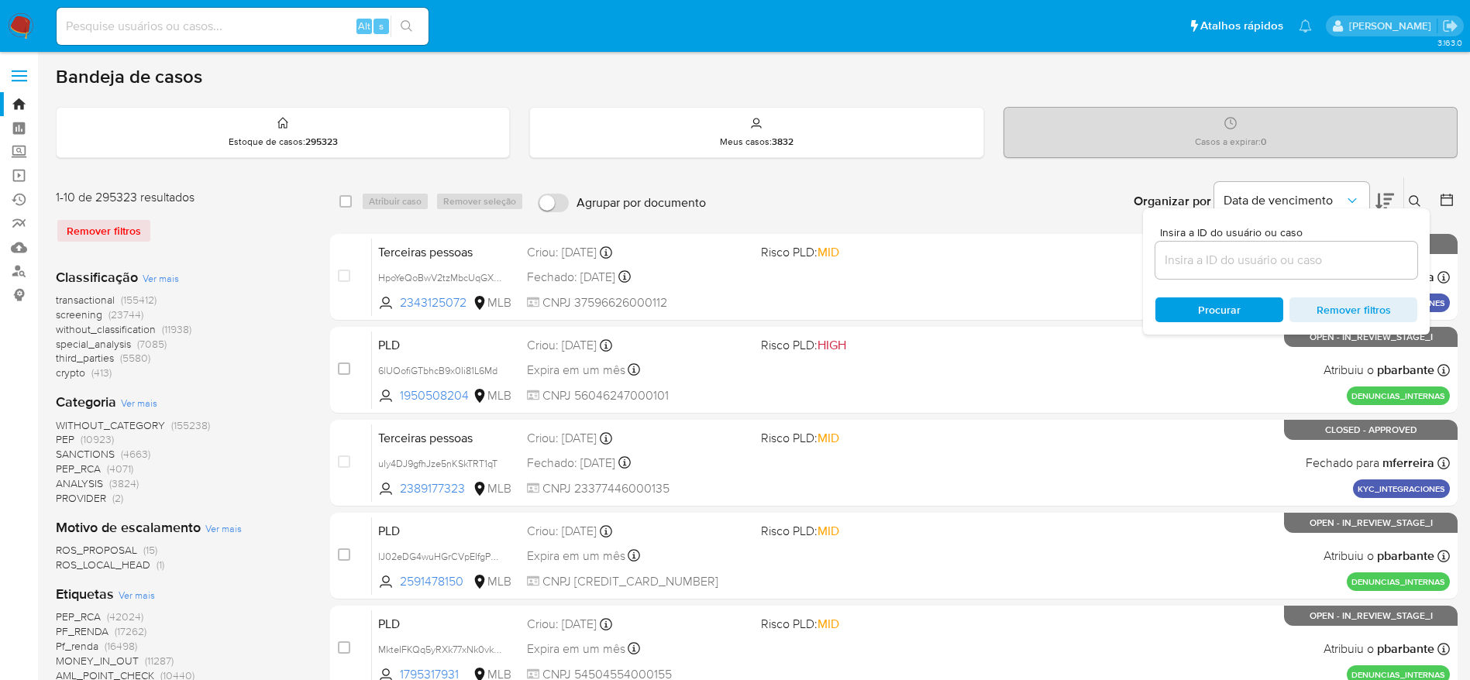
click at [1368, 274] on div at bounding box center [1287, 260] width 262 height 37
click at [1359, 263] on input at bounding box center [1287, 260] width 262 height 20
paste input "SGpdF3cfhLzT7tl5AkiNHCgD"
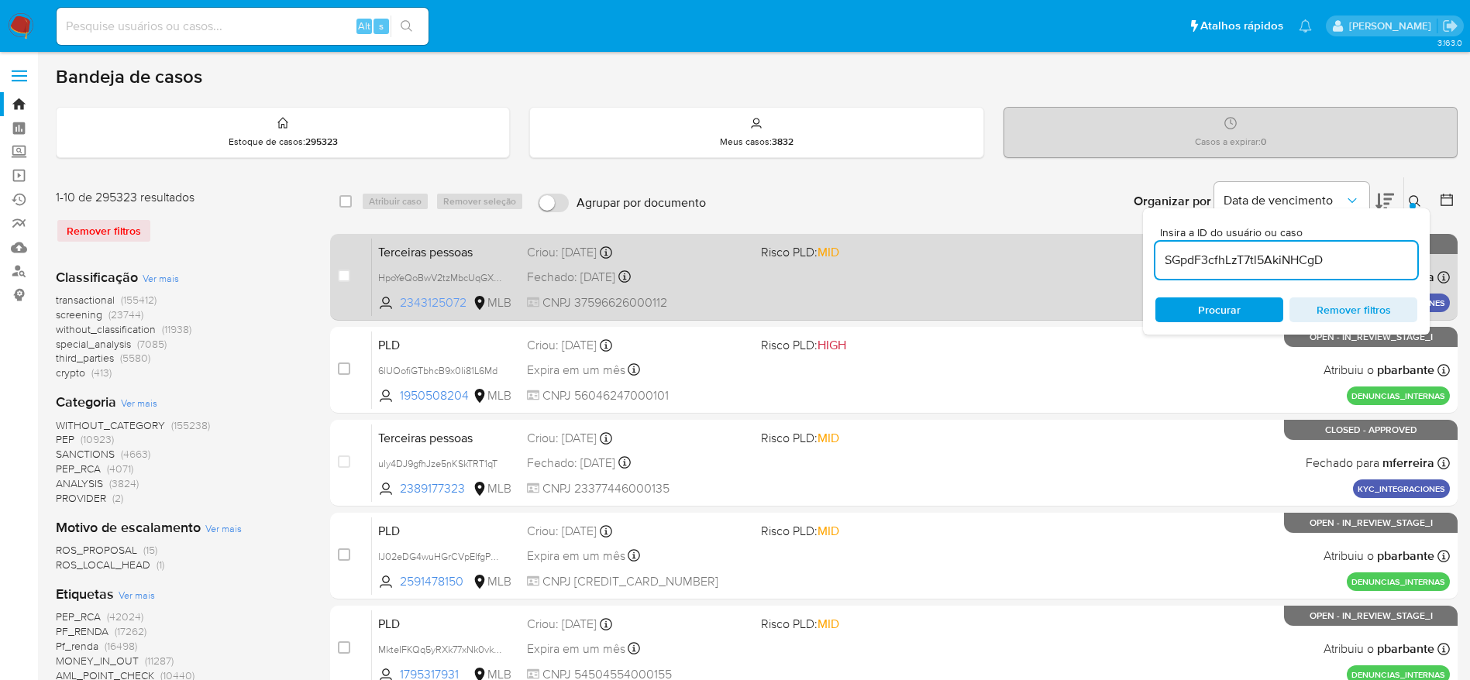
type input "SGpdF3cfhLzT7tl5AkiNHCgD"
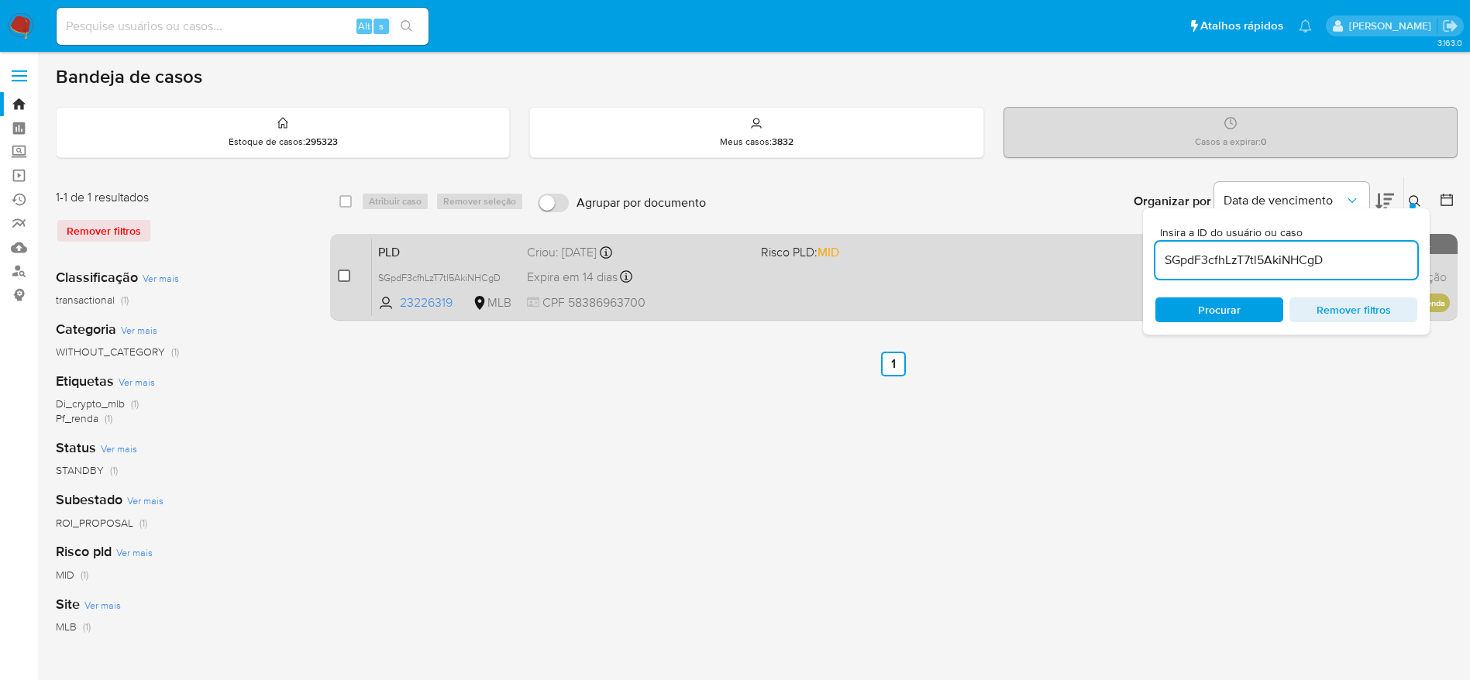
click at [344, 274] on input "checkbox" at bounding box center [344, 276] width 12 height 12
checkbox input "true"
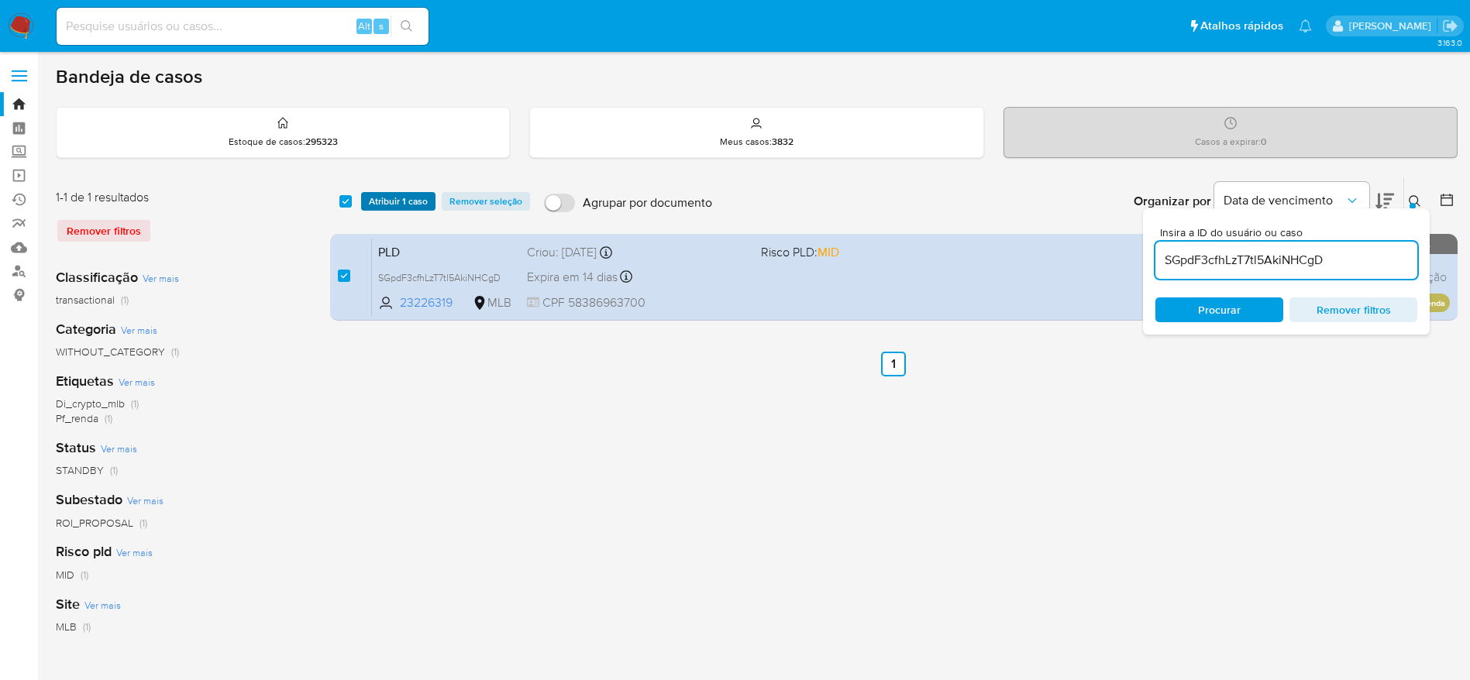
click at [394, 198] on span "Atribuir 1 caso" at bounding box center [398, 201] width 59 height 15
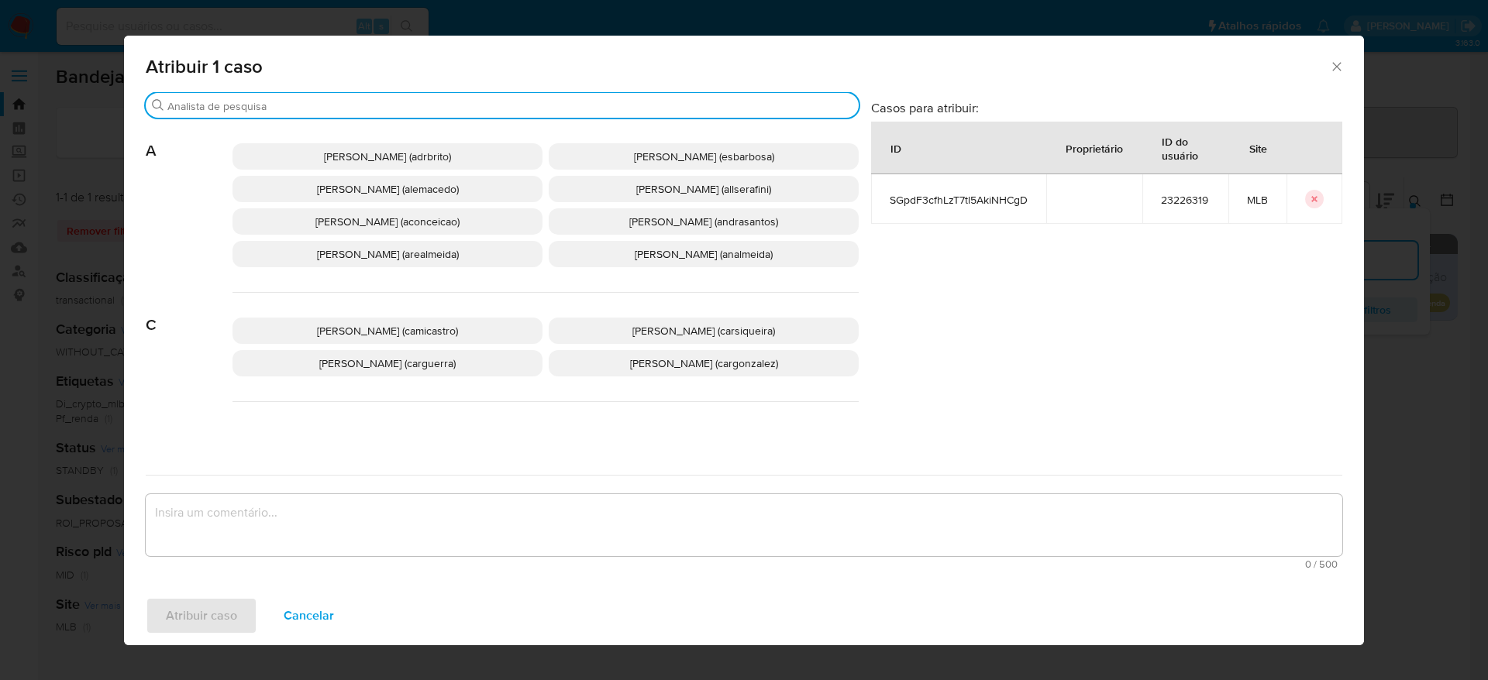
click at [443, 102] on input "Buscar" at bounding box center [509, 106] width 685 height 14
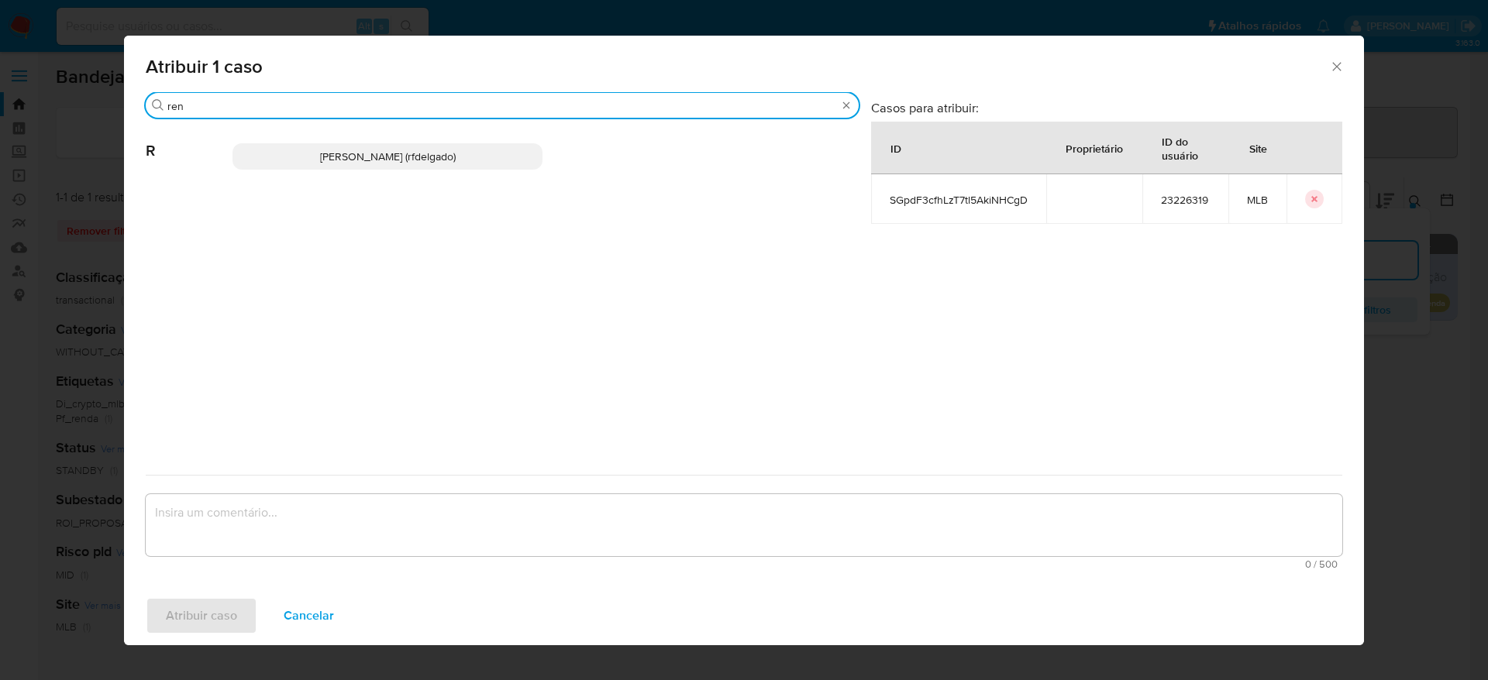
type input "ren"
click at [1342, 65] on icon "Fechar a janela" at bounding box center [1336, 66] width 15 height 15
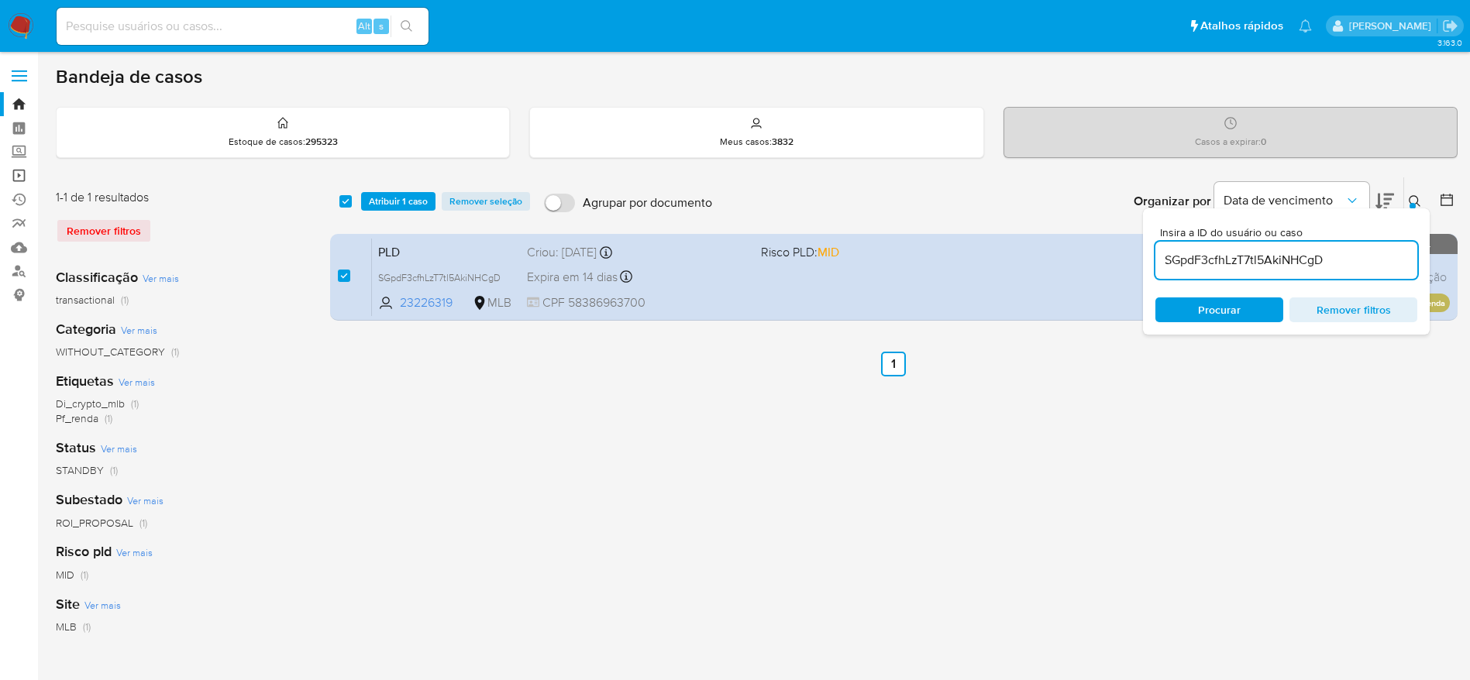
click at [20, 176] on link "Operações em massa" at bounding box center [92, 176] width 184 height 24
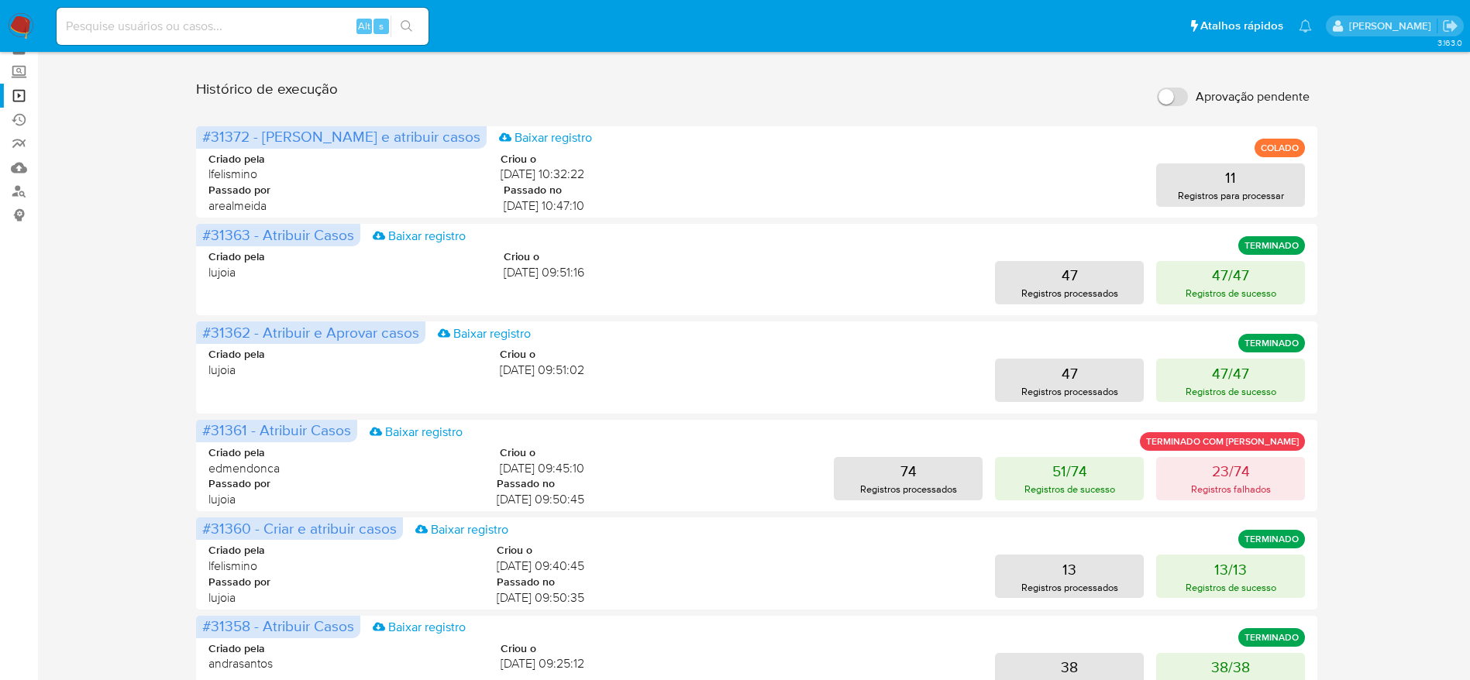
scroll to position [116, 0]
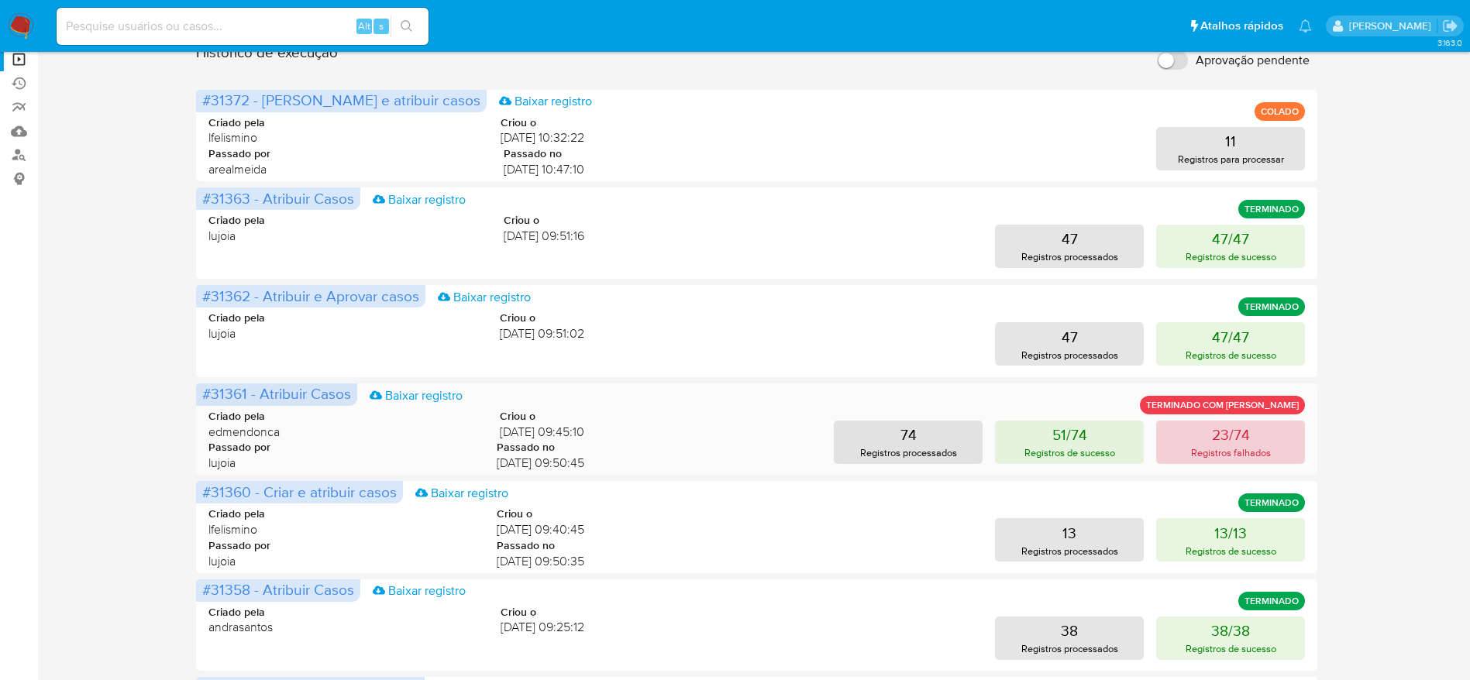
click at [1236, 463] on button "23/74 Registros falhados" at bounding box center [1230, 442] width 149 height 43
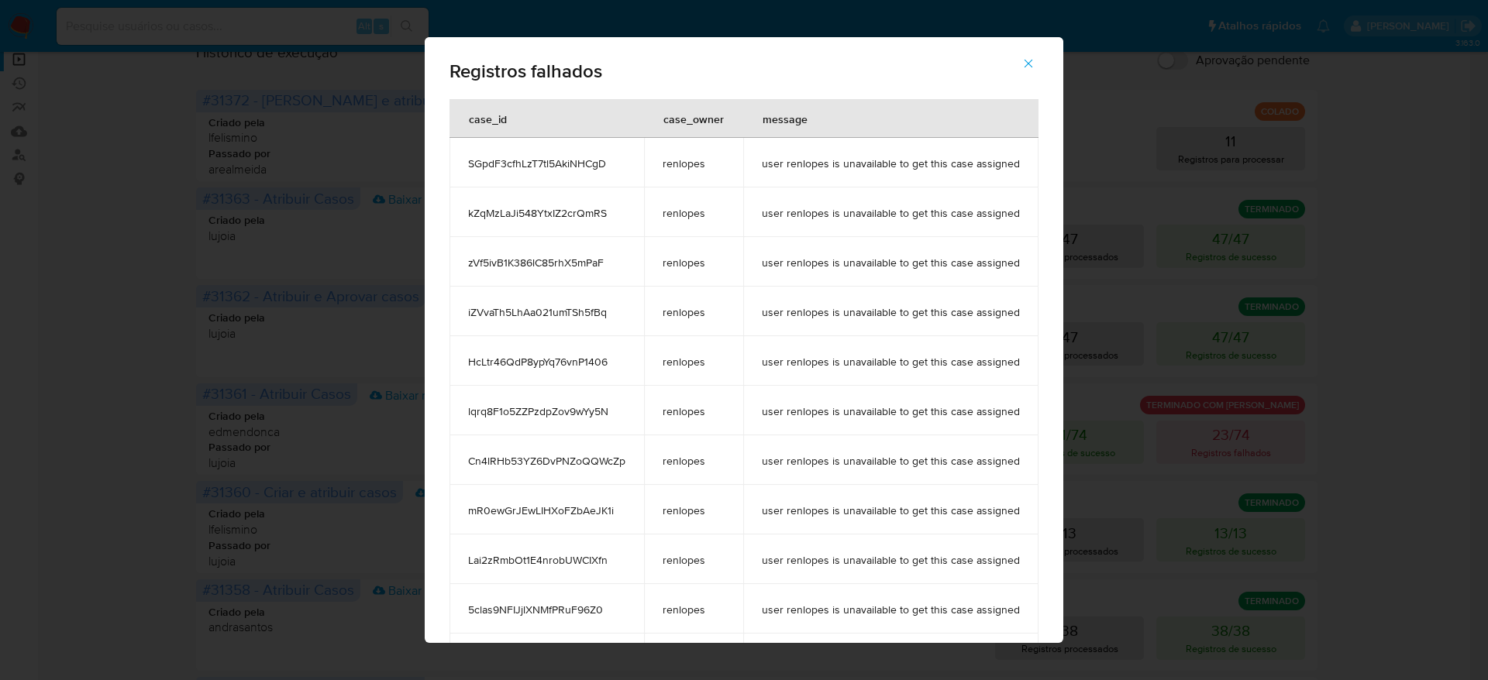
click at [558, 166] on span "SGpdF3cfhLzT7tl5AkiNHCgD" at bounding box center [546, 164] width 157 height 14
click at [1035, 67] on icon "button" at bounding box center [1028, 64] width 14 height 14
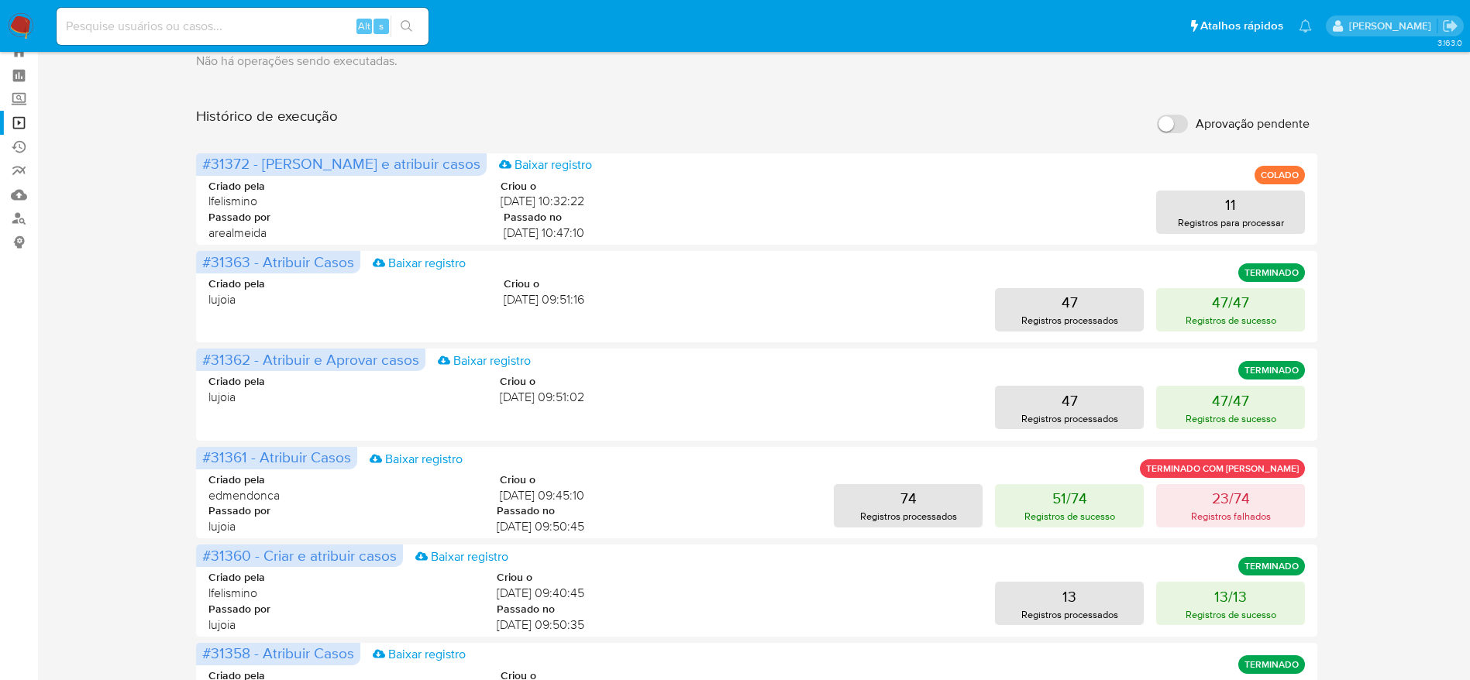
scroll to position [0, 0]
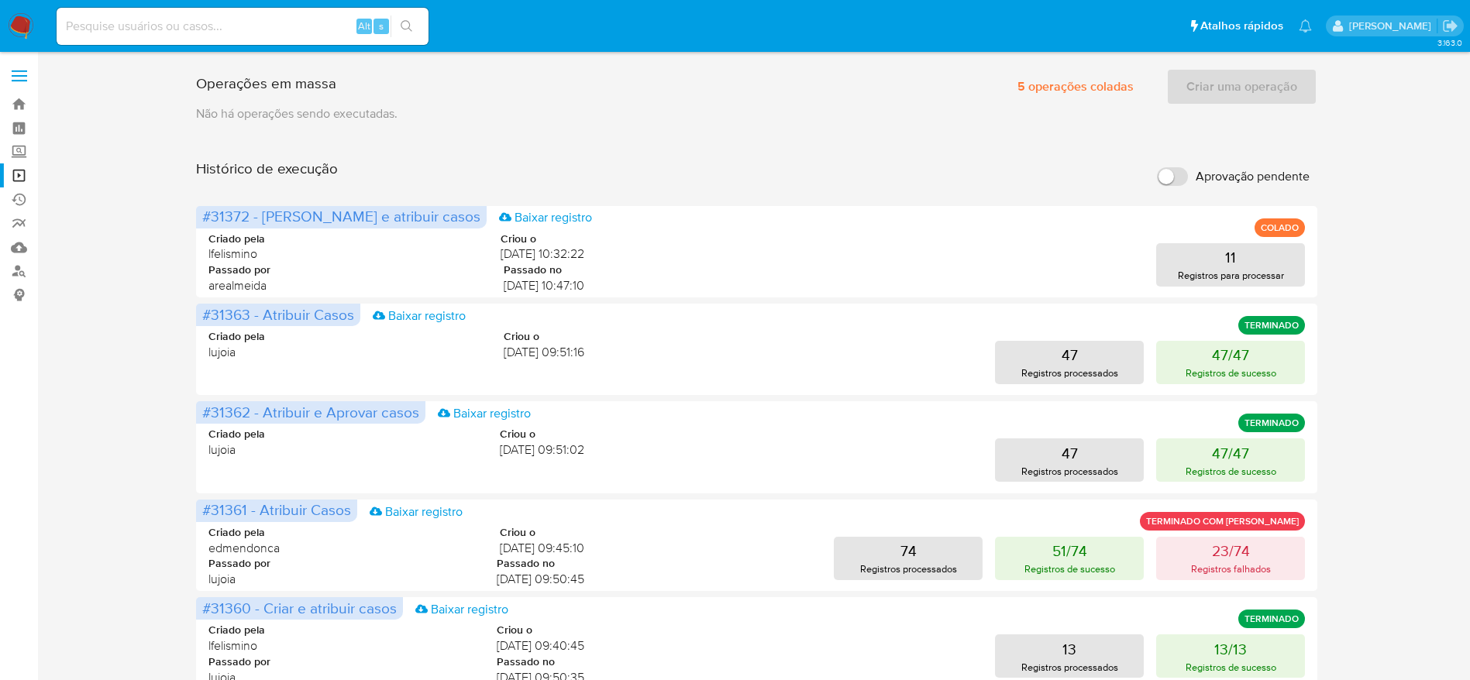
click at [22, 29] on img at bounding box center [21, 26] width 26 height 26
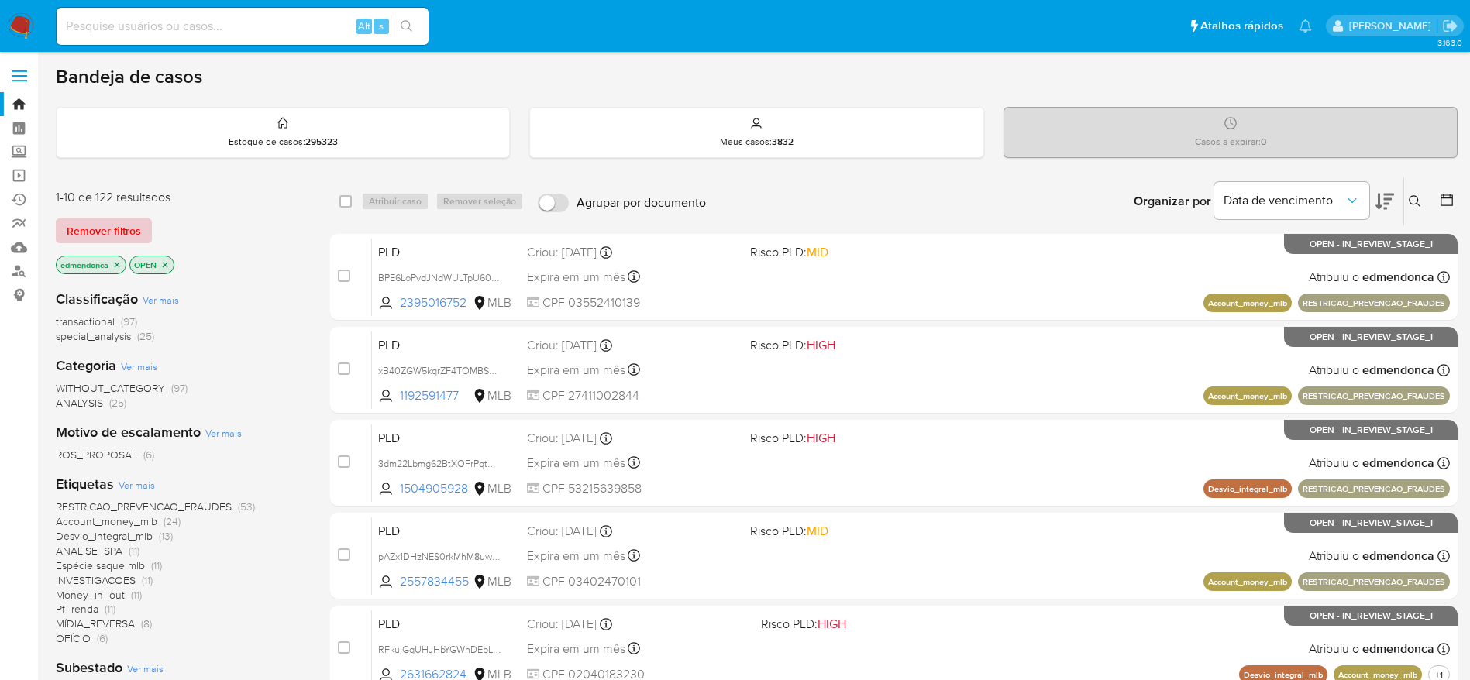
click at [106, 237] on span "Remover filtros" at bounding box center [104, 231] width 74 height 22
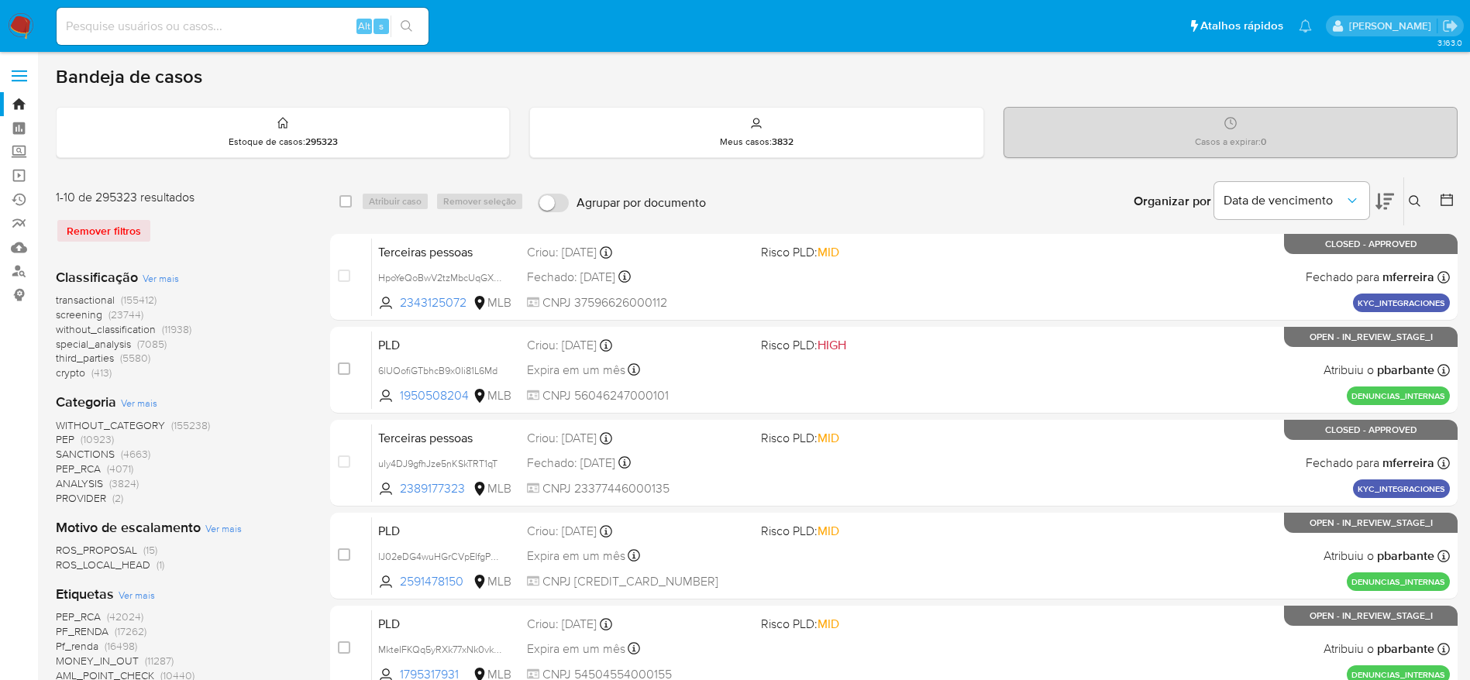
click at [1414, 201] on icon at bounding box center [1415, 201] width 12 height 12
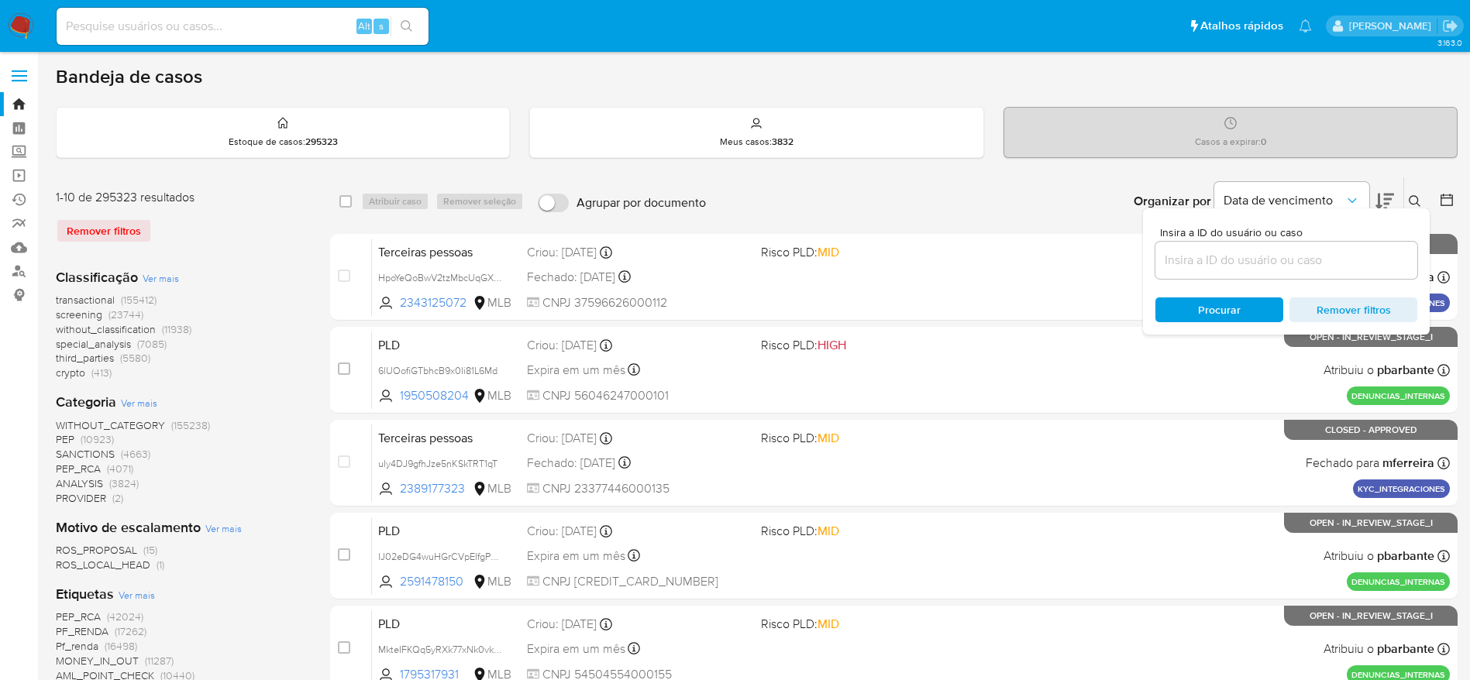
click at [1266, 267] on input at bounding box center [1287, 260] width 262 height 20
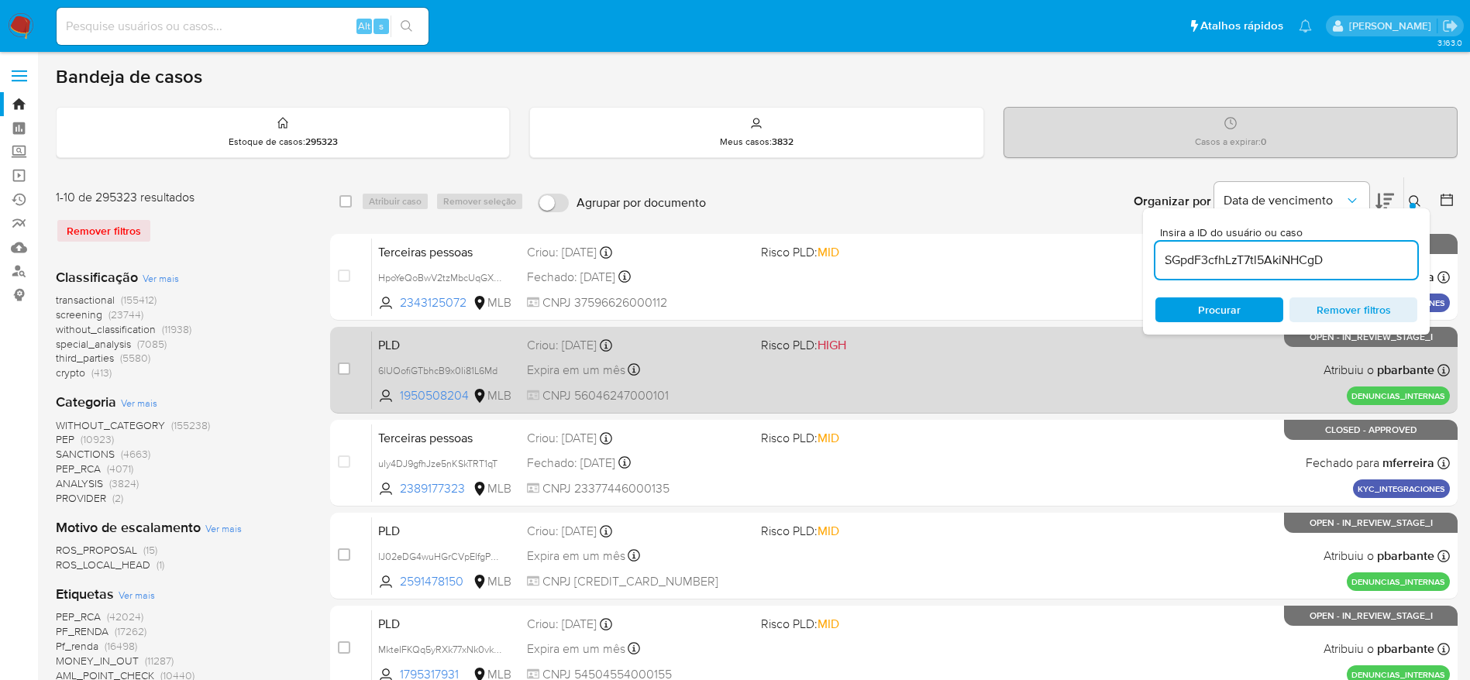
type input "SGpdF3cfhLzT7tl5AkiNHCgD"
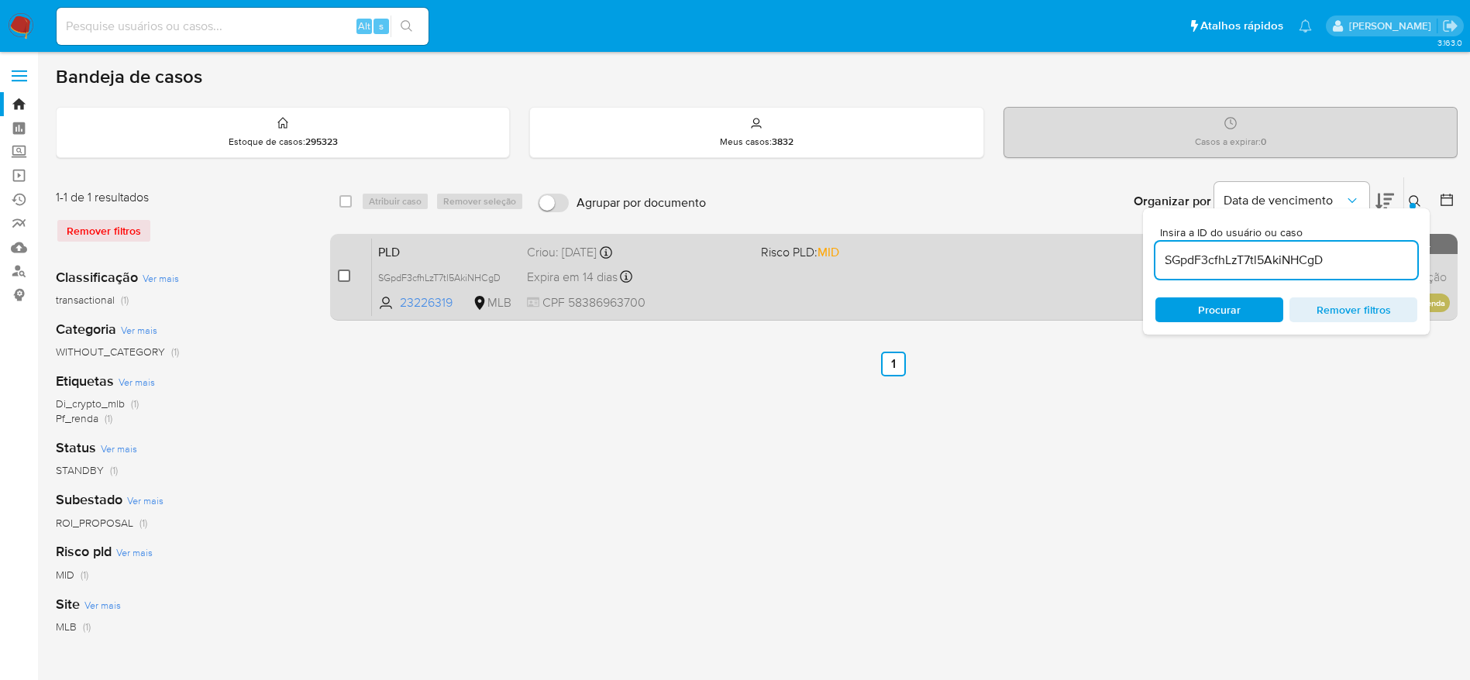
click at [345, 276] on input "checkbox" at bounding box center [344, 276] width 12 height 12
checkbox input "true"
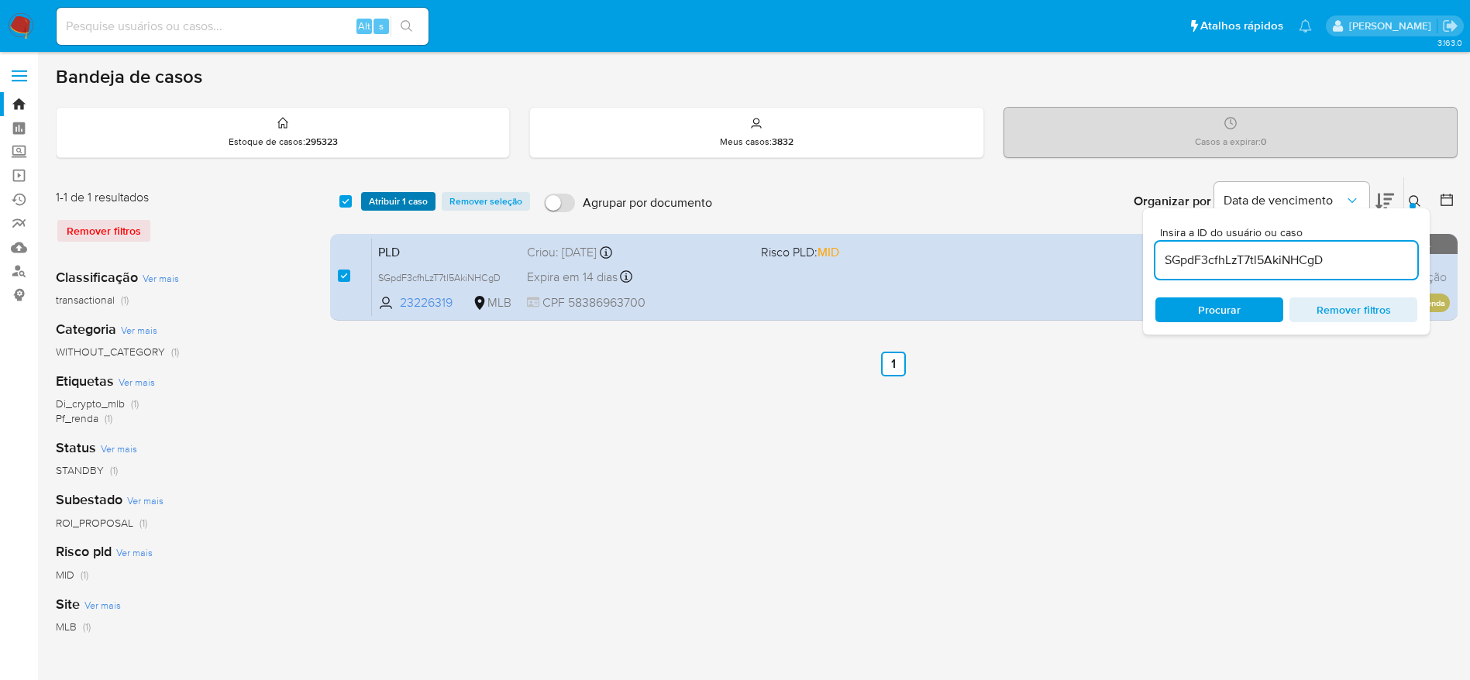
click at [415, 208] on span "Atribuir 1 caso" at bounding box center [398, 201] width 59 height 15
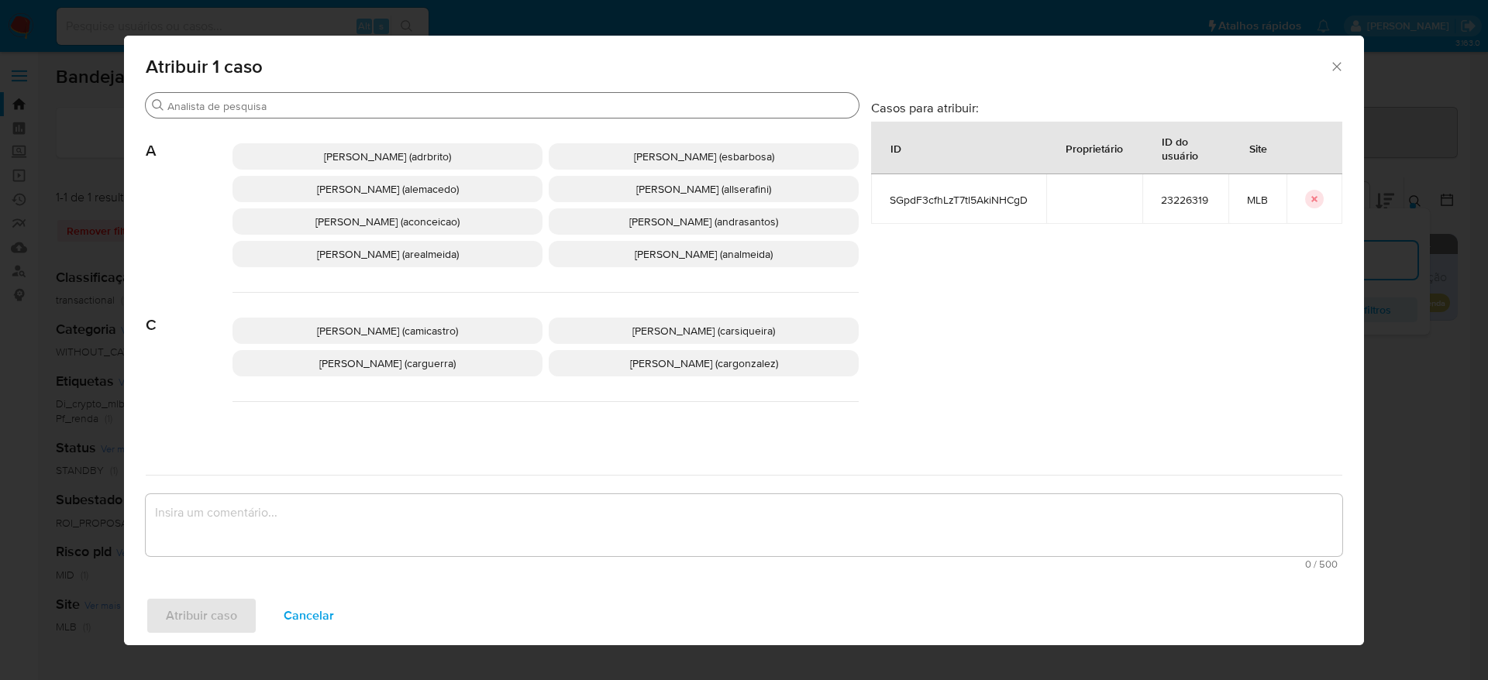
click at [339, 108] on input "Buscar" at bounding box center [509, 106] width 685 height 14
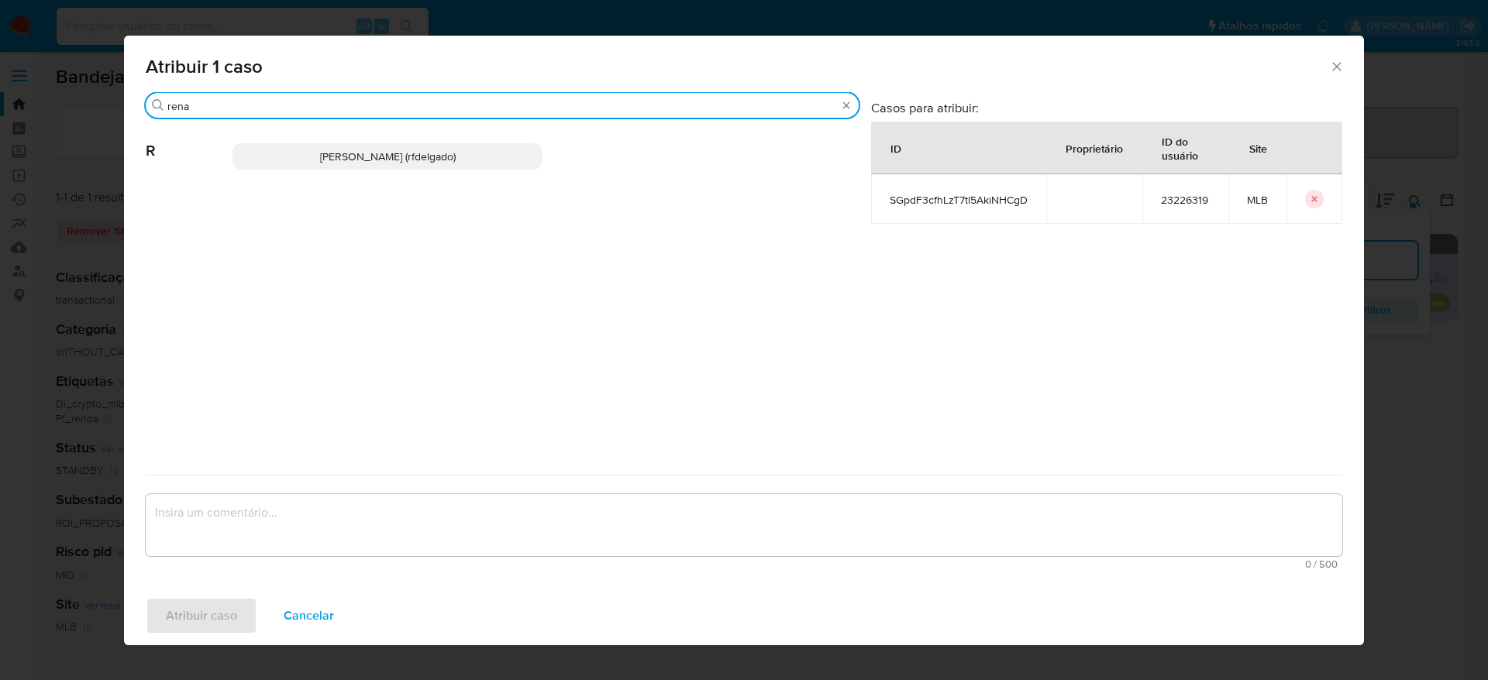
type input "rena"
click at [1342, 50] on div "Atribuir 1 caso" at bounding box center [744, 64] width 1240 height 57
click at [1344, 61] on icon "Fechar a janela" at bounding box center [1336, 66] width 15 height 15
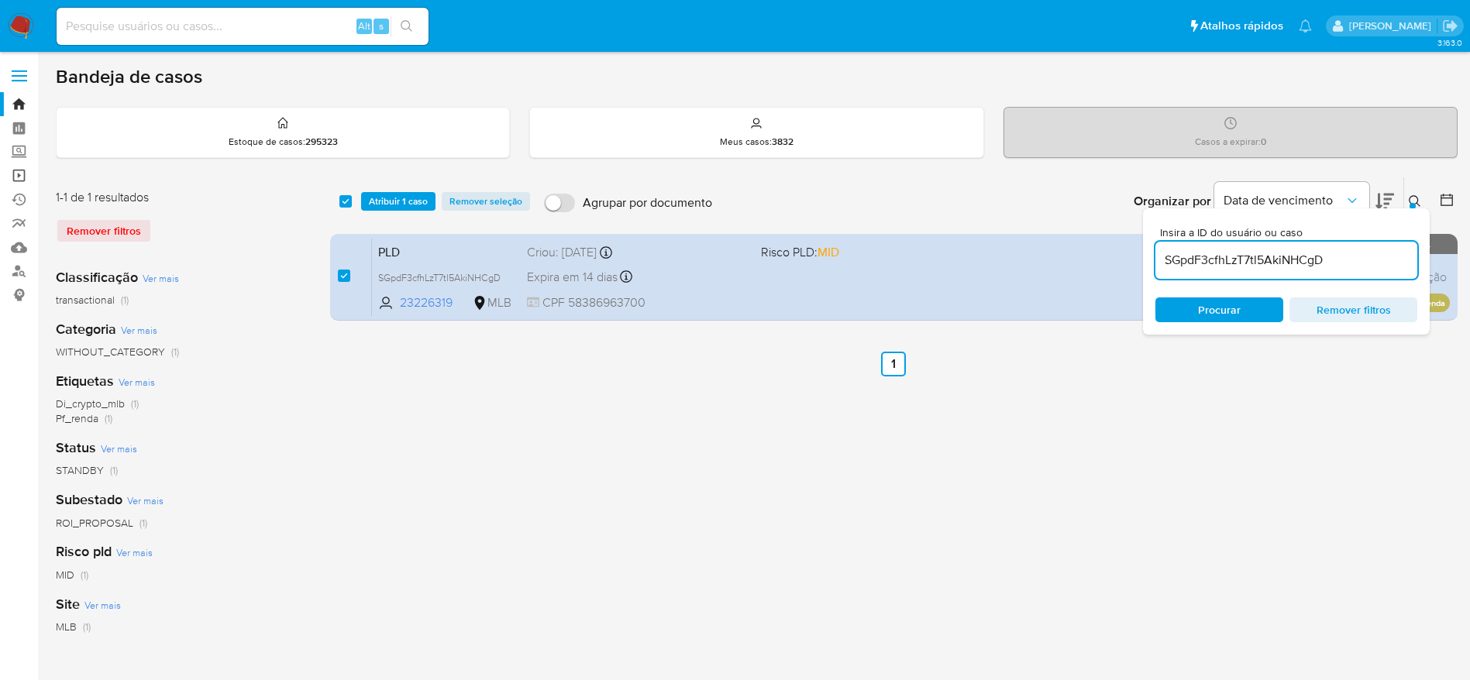
click at [27, 180] on link "Operações em massa" at bounding box center [92, 176] width 184 height 24
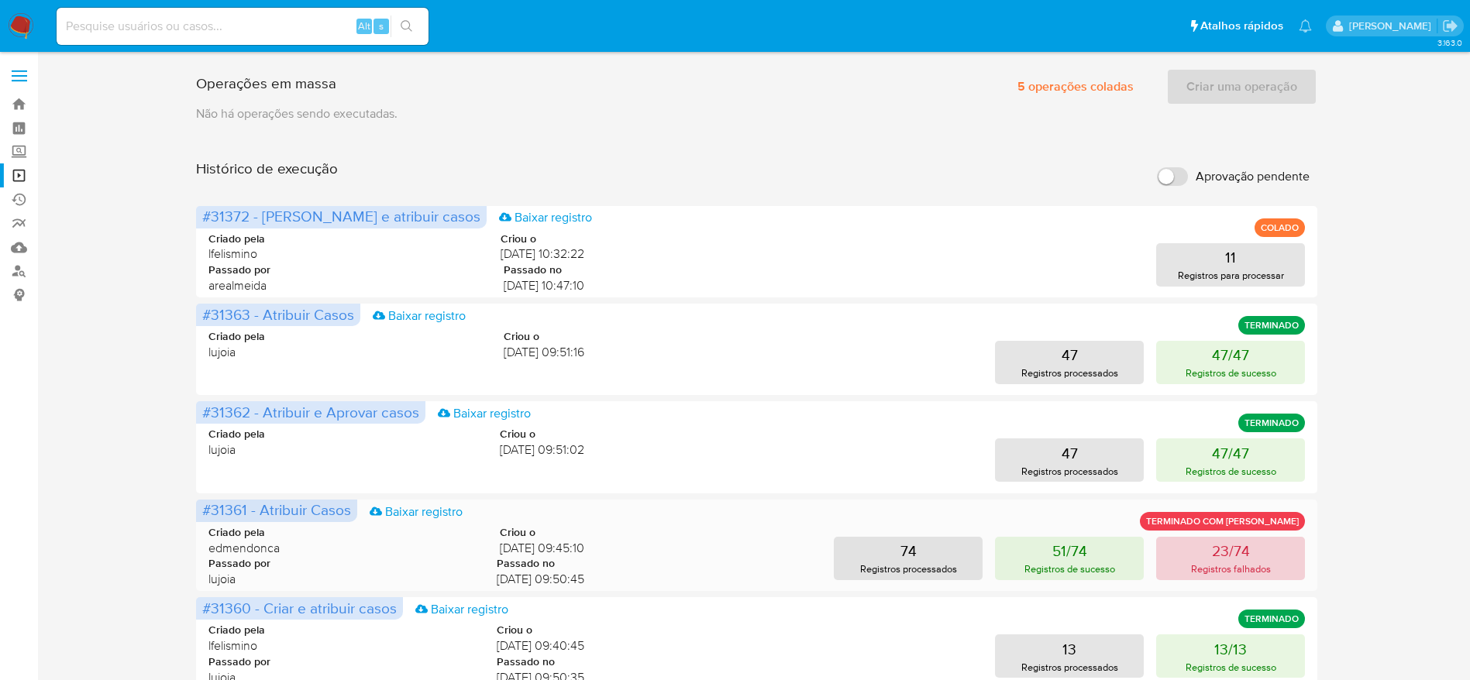
click at [1224, 562] on p "Registros falhados" at bounding box center [1231, 569] width 80 height 15
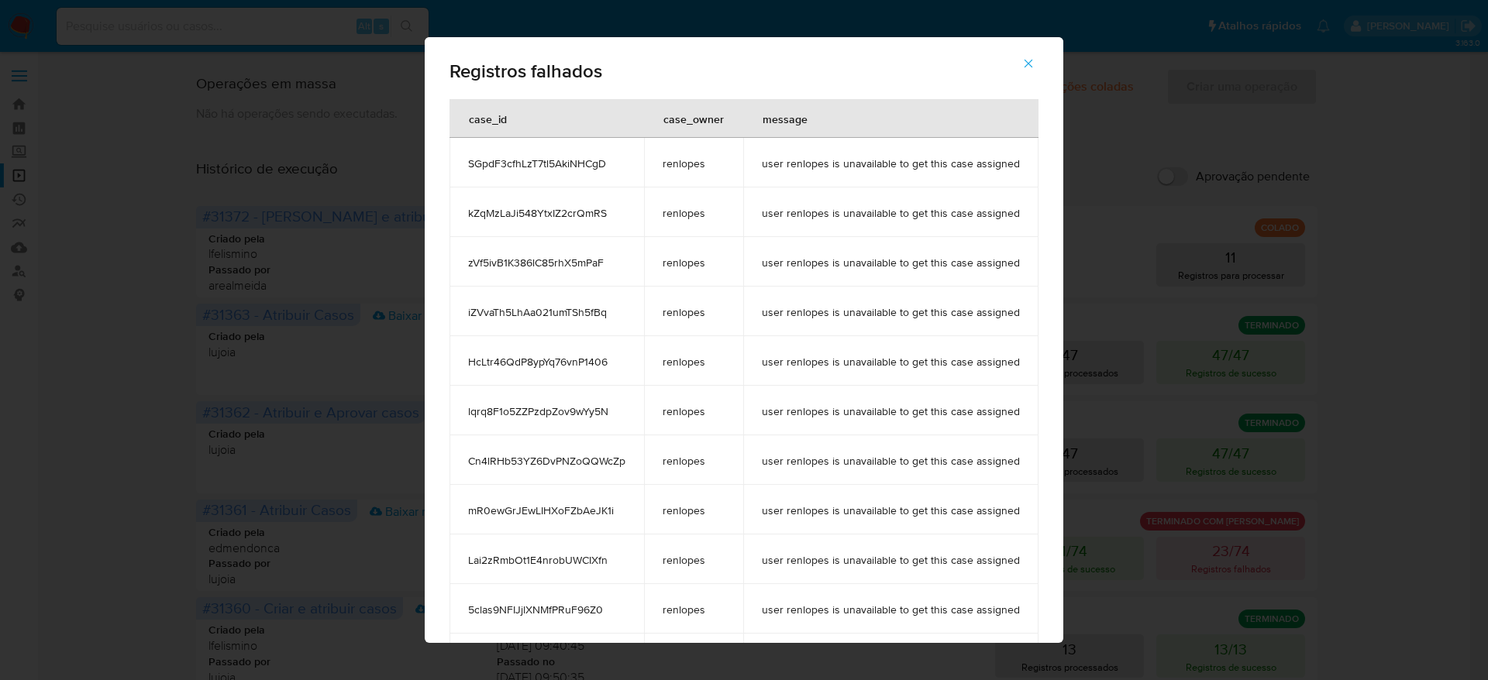
click at [1035, 59] on icon "button" at bounding box center [1028, 64] width 14 height 14
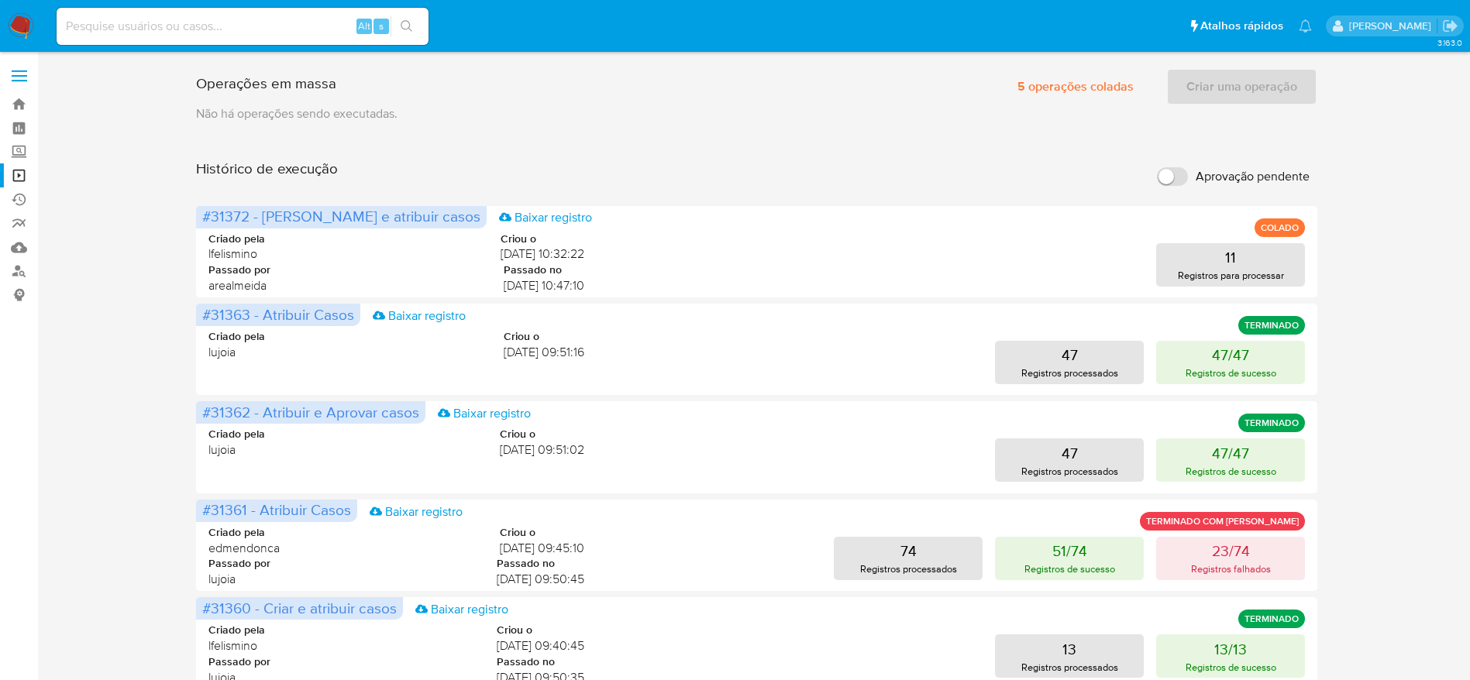
click at [64, 398] on div "Operações em massa 5 operações coladas Criar uma operação Só pode haver no máxi…" at bounding box center [757, 645] width 1402 height 1167
